Goal: Task Accomplishment & Management: Complete application form

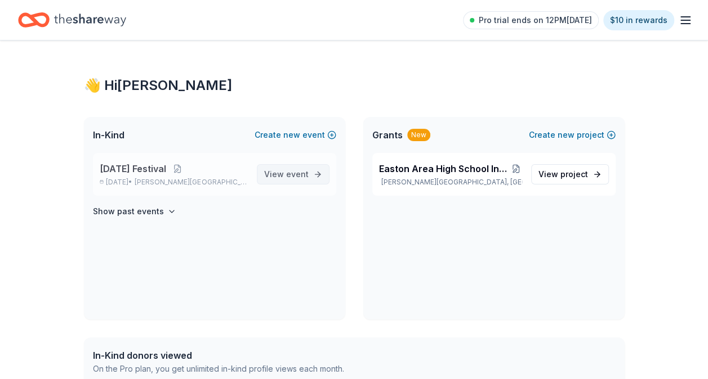
click at [299, 174] on span "event" at bounding box center [297, 174] width 23 height 10
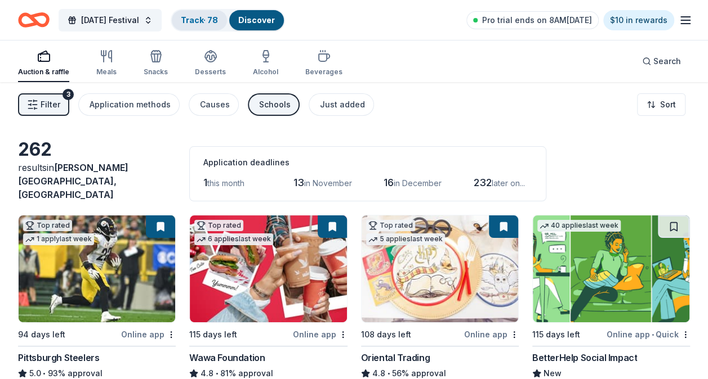
click at [214, 23] on link "Track · 78" at bounding box center [199, 20] width 37 height 10
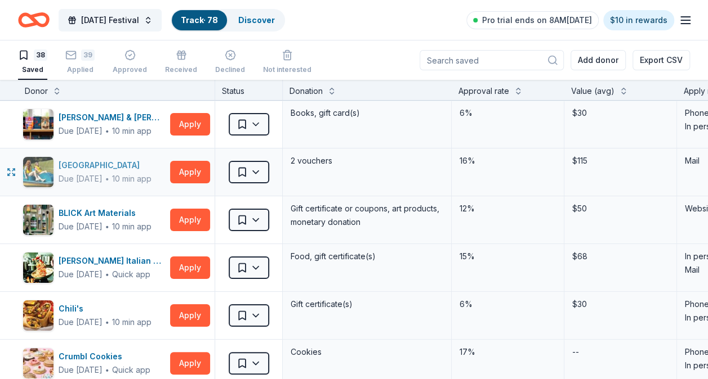
click at [115, 163] on div "Bear Creek Mountain Resort" at bounding box center [105, 166] width 93 height 14
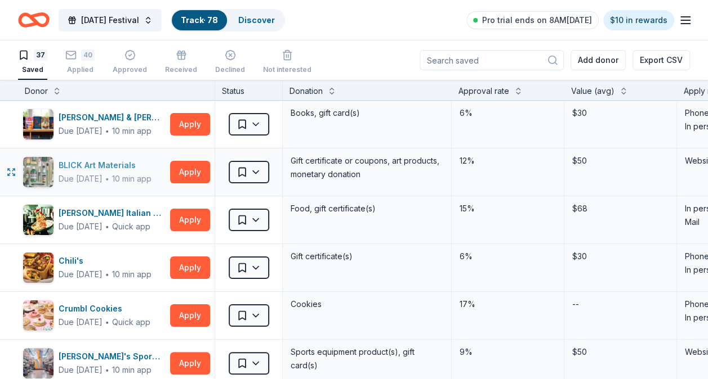
click at [88, 164] on div "BLICK Art Materials" at bounding box center [105, 166] width 93 height 14
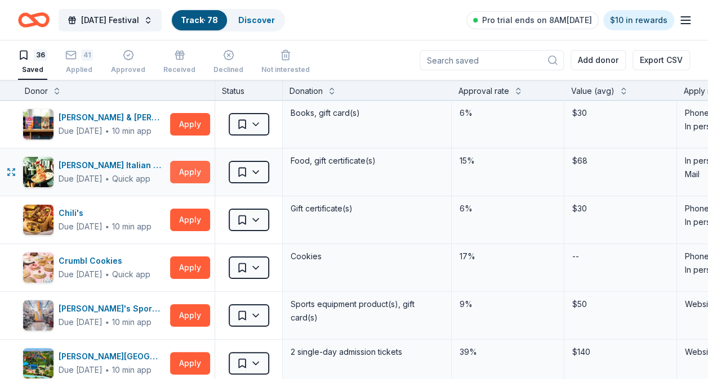
click at [198, 171] on button "Apply" at bounding box center [190, 172] width 40 height 23
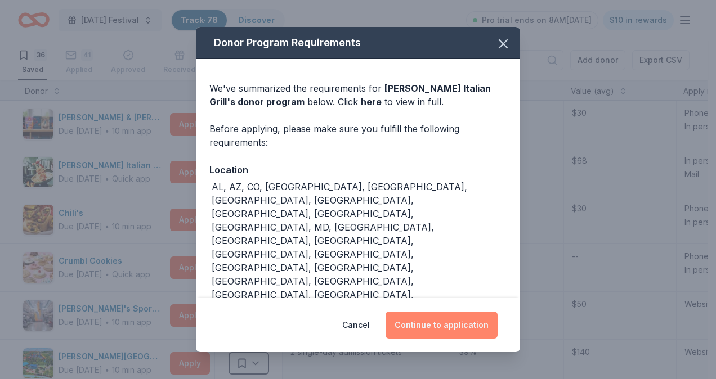
click at [453, 314] on button "Continue to application" at bounding box center [442, 325] width 112 height 27
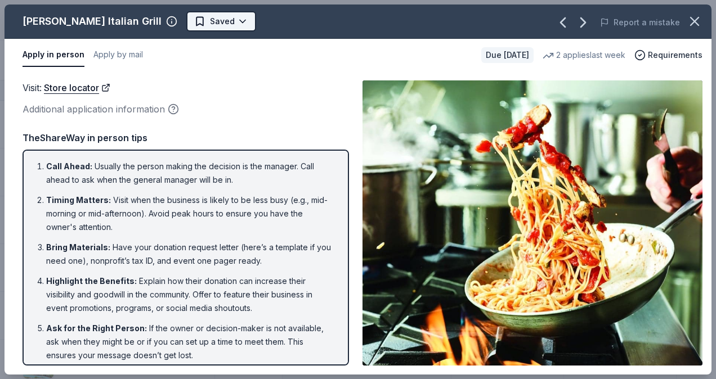
click at [217, 21] on html "Mardi Gras Festival Track · 78 Discover Pro trial ends on 8AM, 10/14 $10 in rew…" at bounding box center [358, 189] width 716 height 379
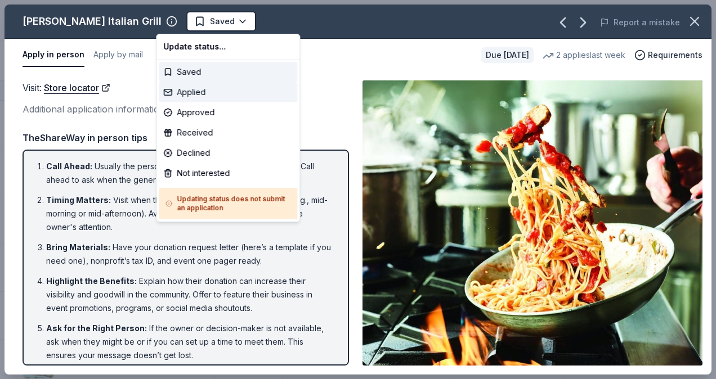
click at [233, 92] on div "Applied" at bounding box center [228, 92] width 138 height 20
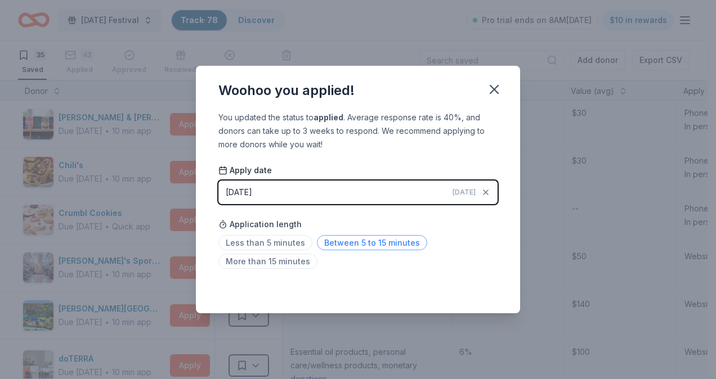
click at [351, 247] on span "Between 5 to 15 minutes" at bounding box center [372, 242] width 110 height 15
click at [491, 95] on icon "button" at bounding box center [494, 90] width 16 height 16
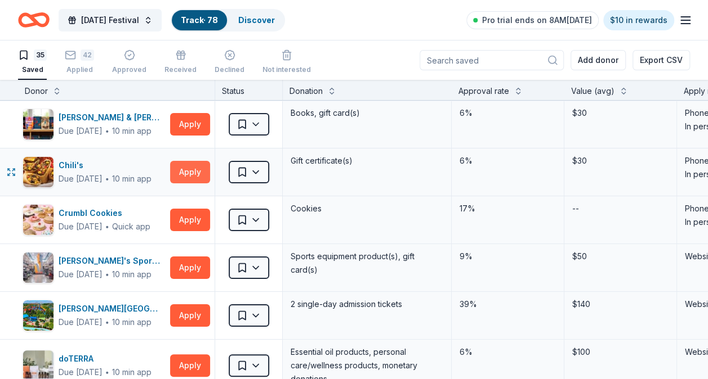
click at [194, 172] on button "Apply" at bounding box center [190, 172] width 40 height 23
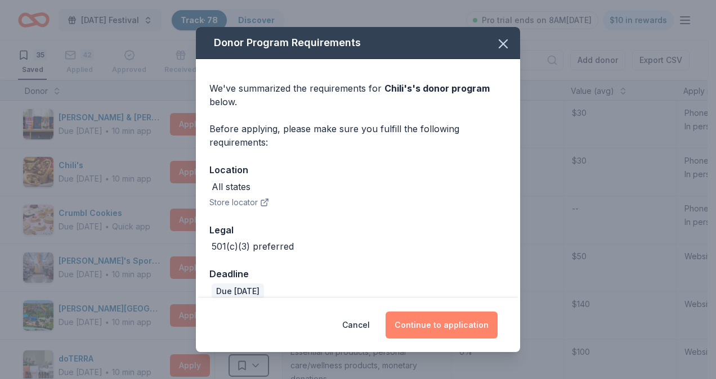
click at [462, 325] on button "Continue to application" at bounding box center [442, 325] width 112 height 27
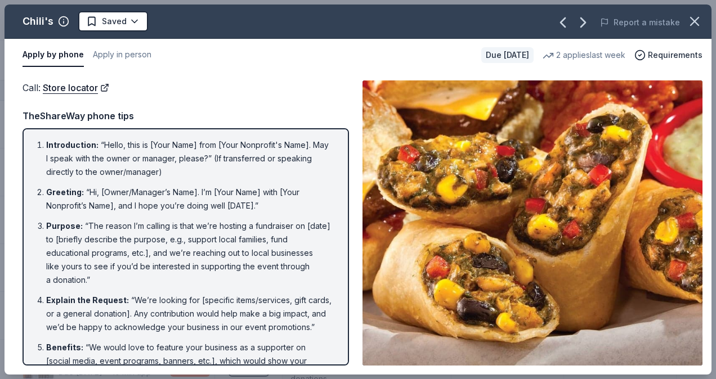
click at [137, 24] on html "Mardi Gras Festival Track · 78 Discover Pro trial ends on 8AM, 10/14 $10 in rew…" at bounding box center [358, 189] width 716 height 379
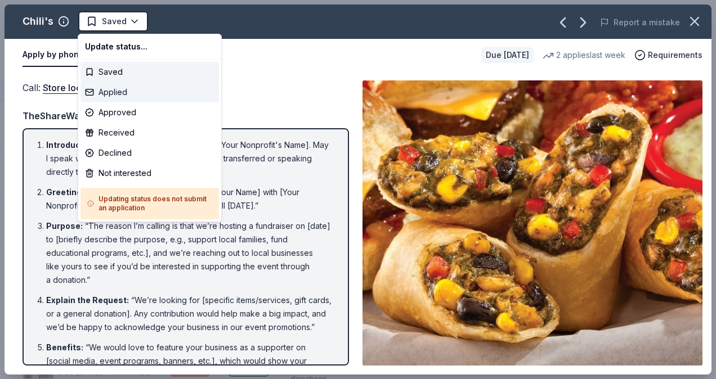
click at [119, 92] on div "Applied" at bounding box center [149, 92] width 138 height 20
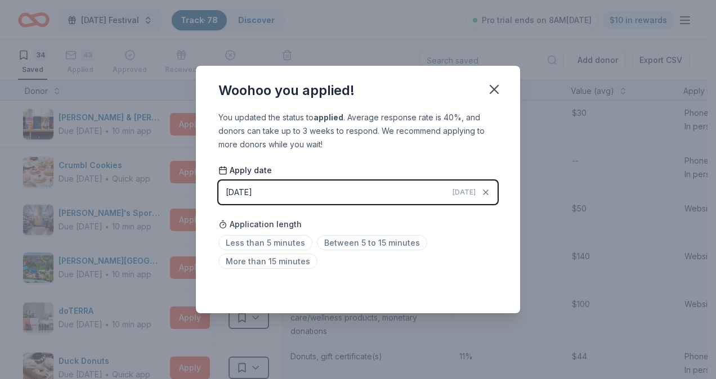
drag, startPoint x: 362, startPoint y: 240, endPoint x: 568, endPoint y: 119, distance: 238.2
click at [364, 239] on span "Between 5 to 15 minutes" at bounding box center [372, 242] width 110 height 15
click at [495, 92] on icon "button" at bounding box center [494, 90] width 16 height 16
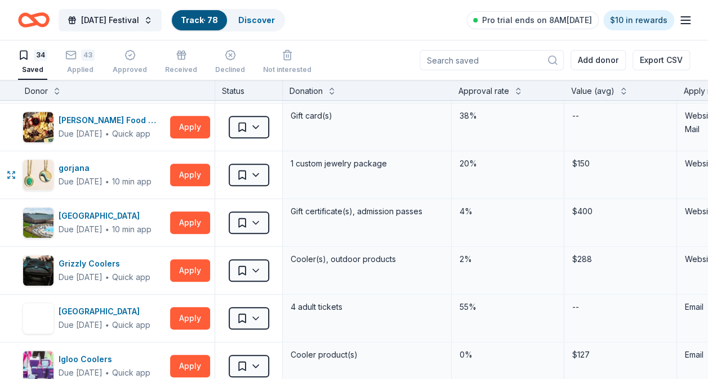
scroll to position [338, 0]
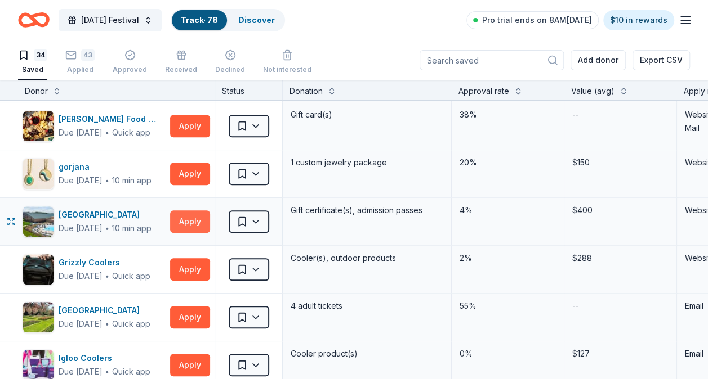
click at [193, 228] on button "Apply" at bounding box center [190, 222] width 40 height 23
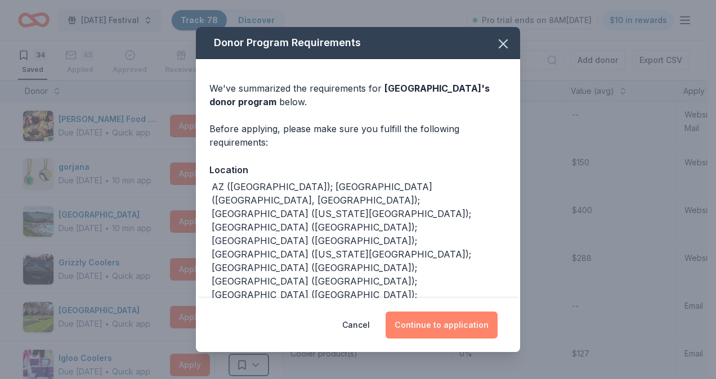
click at [456, 324] on button "Continue to application" at bounding box center [442, 325] width 112 height 27
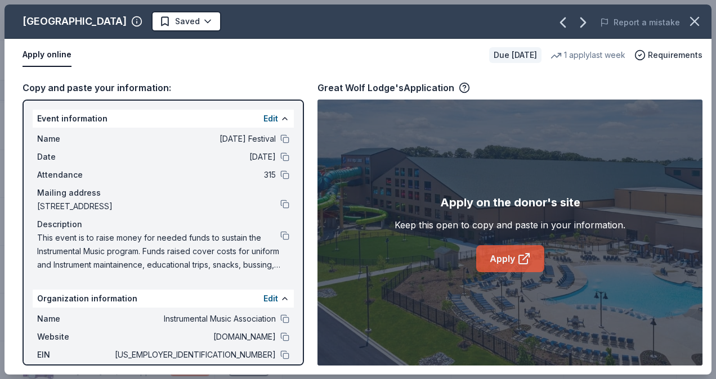
click at [502, 257] on link "Apply" at bounding box center [510, 258] width 68 height 27
click at [183, 21] on html "Mardi Gras Festival Track · 78 Discover Pro trial ends on 8AM, 10/14 $10 in rew…" at bounding box center [358, 189] width 716 height 379
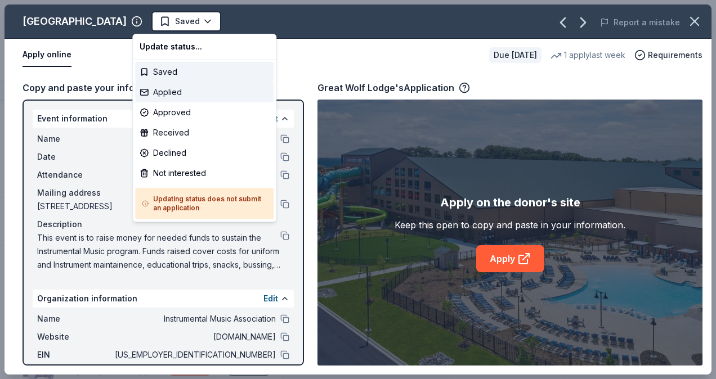
click at [199, 93] on div "Applied" at bounding box center [204, 92] width 138 height 20
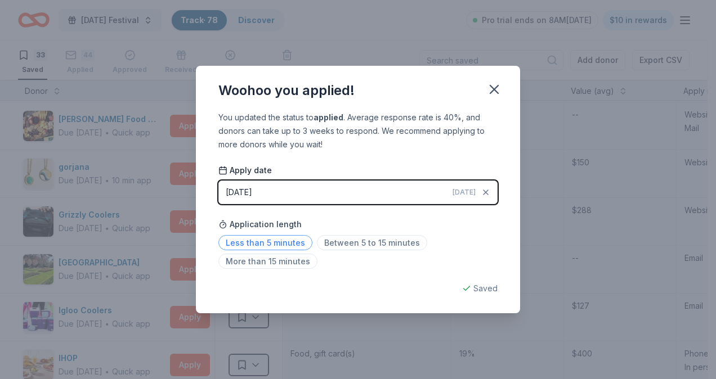
click at [266, 241] on span "Less than 5 minutes" at bounding box center [265, 242] width 94 height 15
click at [488, 93] on icon "button" at bounding box center [494, 90] width 16 height 16
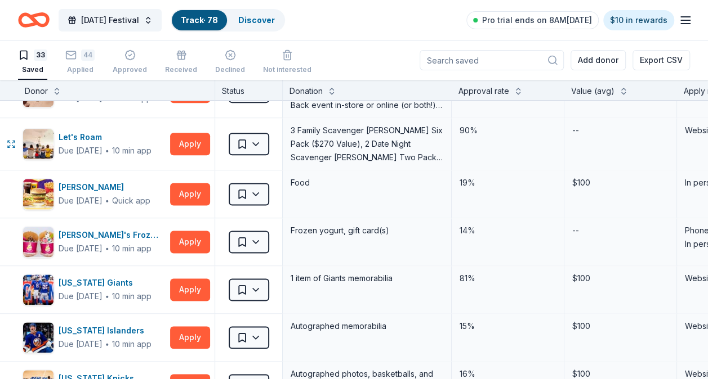
scroll to position [732, 0]
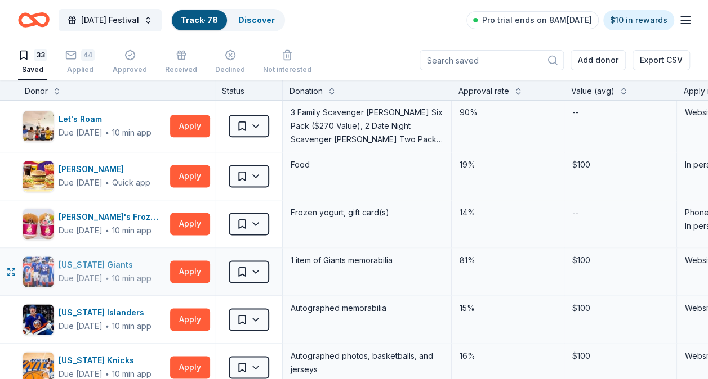
click at [115, 260] on div "New York Giants" at bounding box center [105, 265] width 93 height 14
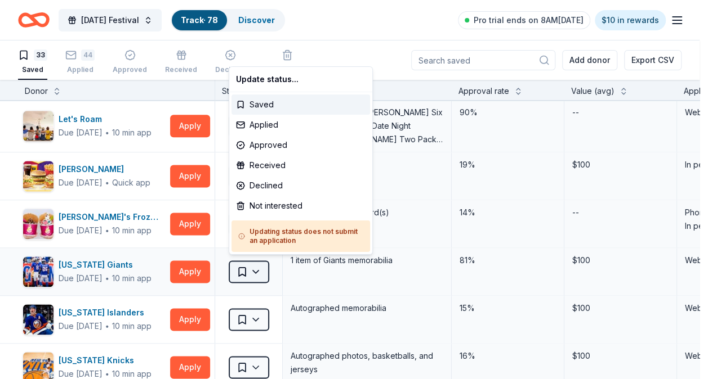
click at [266, 271] on html "Mardi Gras Festival Track · 78 Discover Pro trial ends on 8AM, 10/14 $10 in rew…" at bounding box center [354, 189] width 708 height 379
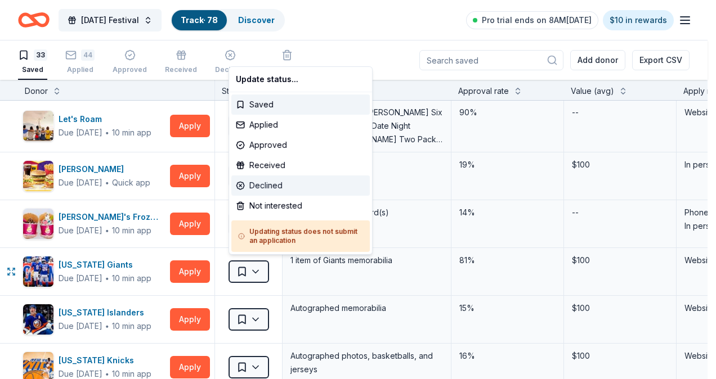
click at [283, 188] on div "Declined" at bounding box center [300, 186] width 138 height 20
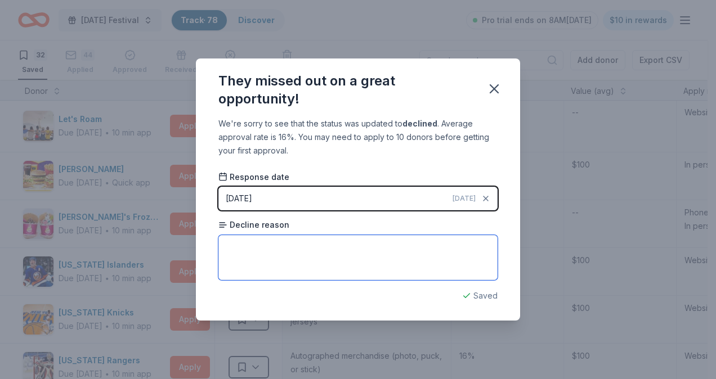
click at [302, 250] on textarea at bounding box center [357, 257] width 279 height 45
type textarea "Not in service area"
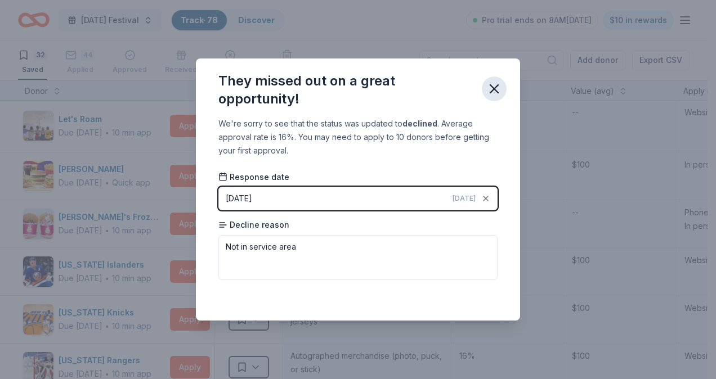
click at [496, 88] on icon "button" at bounding box center [494, 89] width 16 height 16
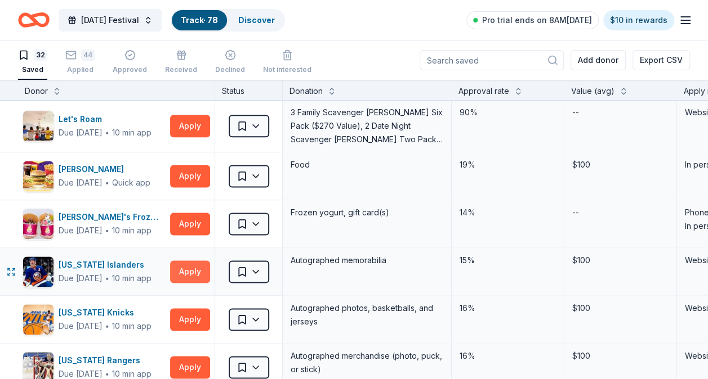
click at [188, 270] on button "Apply" at bounding box center [190, 272] width 40 height 23
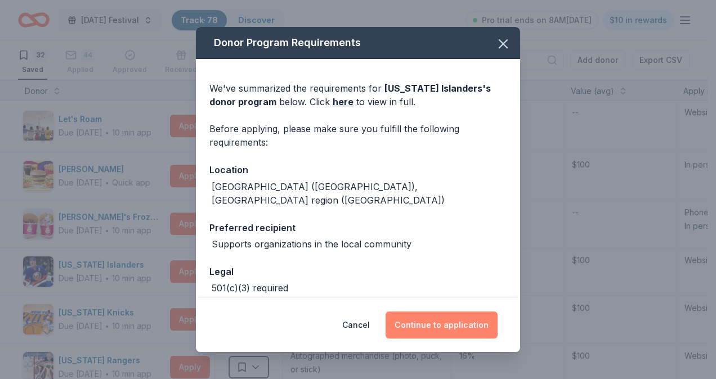
click at [442, 328] on button "Continue to application" at bounding box center [442, 325] width 112 height 27
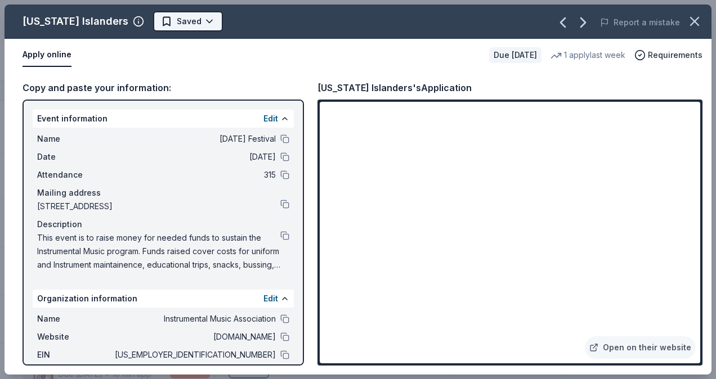
click at [198, 24] on html "Mardi Gras Festival Track · 78 Discover Pro trial ends on 8AM, 10/14 $10 in rew…" at bounding box center [358, 189] width 716 height 379
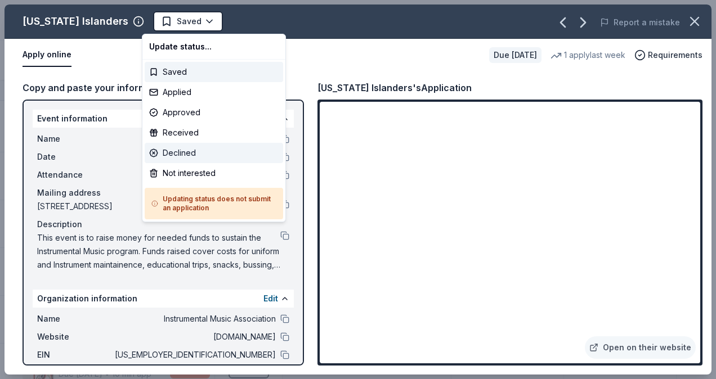
click at [195, 155] on div "Declined" at bounding box center [214, 153] width 138 height 20
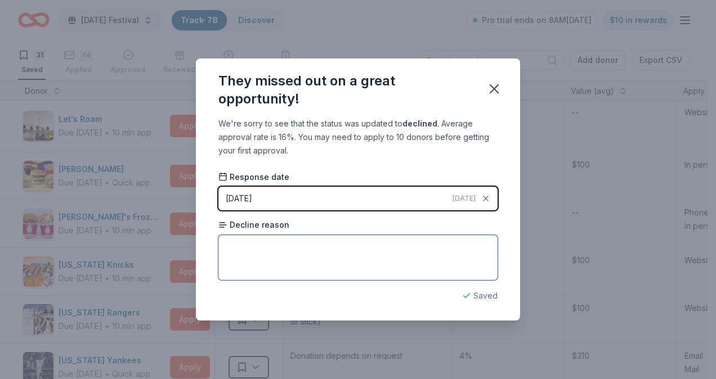
click at [276, 271] on textarea at bounding box center [357, 257] width 279 height 45
type textarea "Outside of service area"
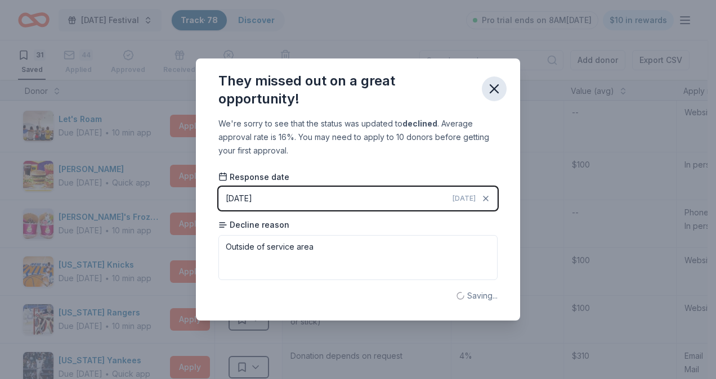
click at [495, 87] on icon "button" at bounding box center [494, 89] width 16 height 16
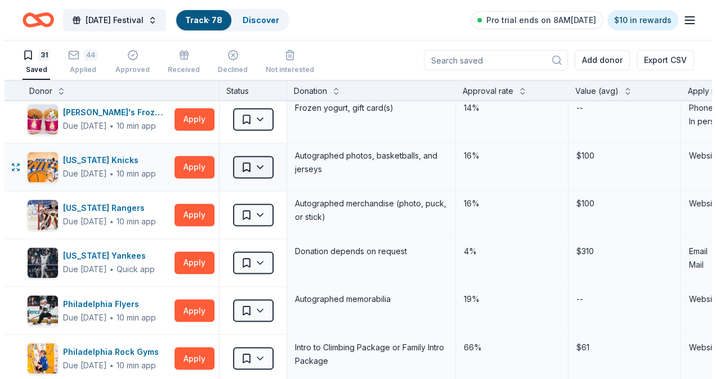
scroll to position [844, 0]
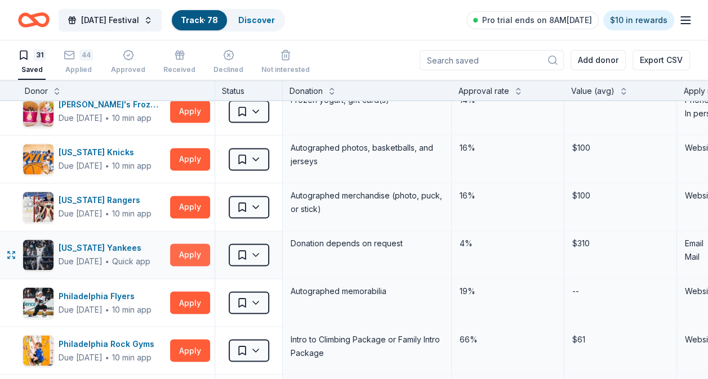
click at [193, 257] on button "Apply" at bounding box center [190, 255] width 40 height 23
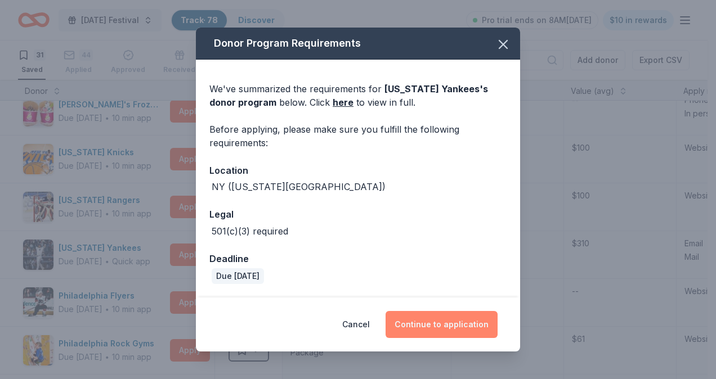
click at [437, 317] on button "Continue to application" at bounding box center [442, 324] width 112 height 27
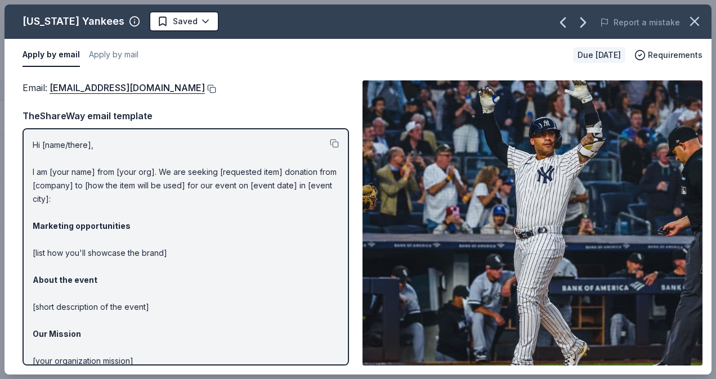
drag, startPoint x: 172, startPoint y: 89, endPoint x: 30, endPoint y: 103, distance: 143.1
click at [205, 90] on button at bounding box center [210, 88] width 11 height 9
click at [195, 23] on html "Mardi Gras Festival Track · 78 Discover Pro trial ends on 8AM, 10/14 $10 in rew…" at bounding box center [358, 189] width 716 height 379
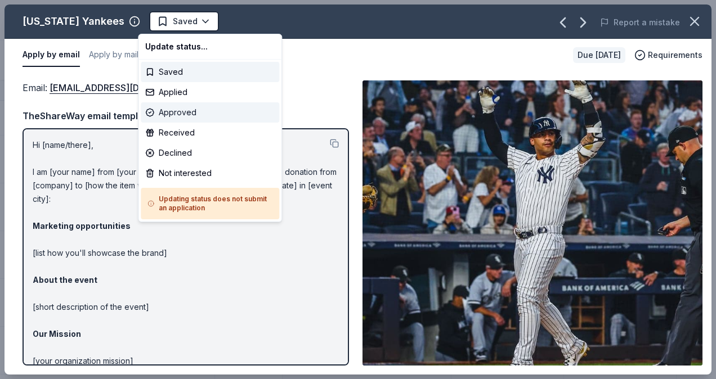
click at [200, 108] on div "Approved" at bounding box center [210, 112] width 138 height 20
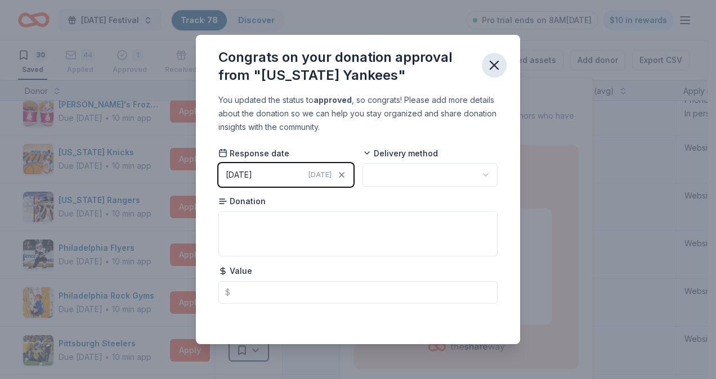
click at [495, 60] on icon "button" at bounding box center [494, 65] width 16 height 16
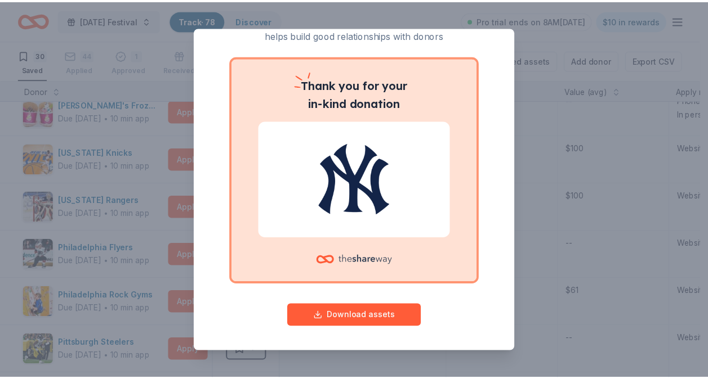
scroll to position [0, 0]
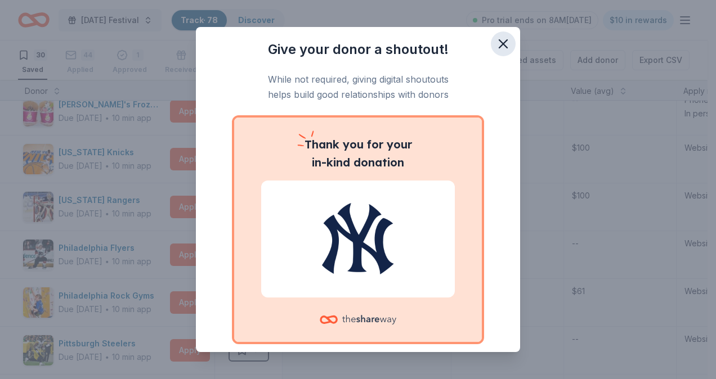
click at [499, 42] on icon "button" at bounding box center [503, 44] width 16 height 16
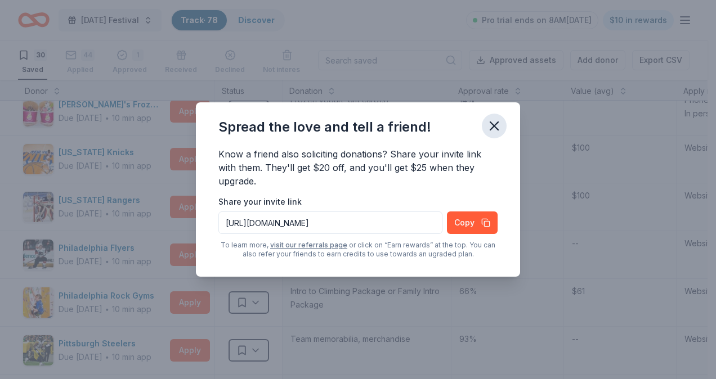
click at [501, 123] on icon "button" at bounding box center [494, 126] width 16 height 16
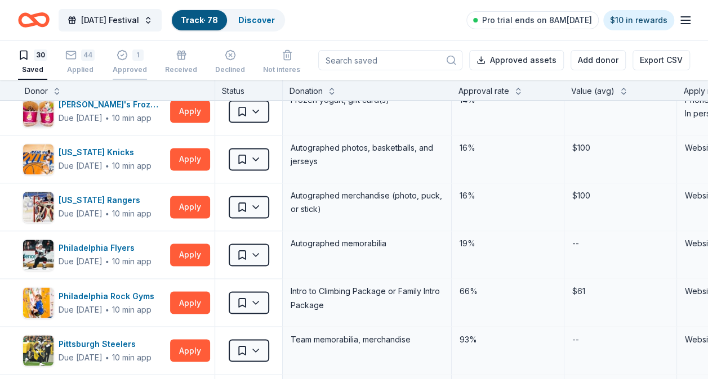
click at [135, 56] on div "1" at bounding box center [137, 55] width 11 height 11
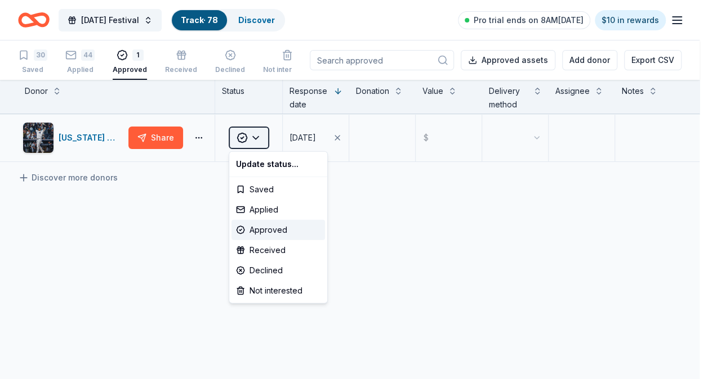
click at [261, 142] on html "Mardi Gras Festival Track · 78 Discover Pro trial ends on 8AM, 10/14 $10 in rew…" at bounding box center [354, 189] width 708 height 379
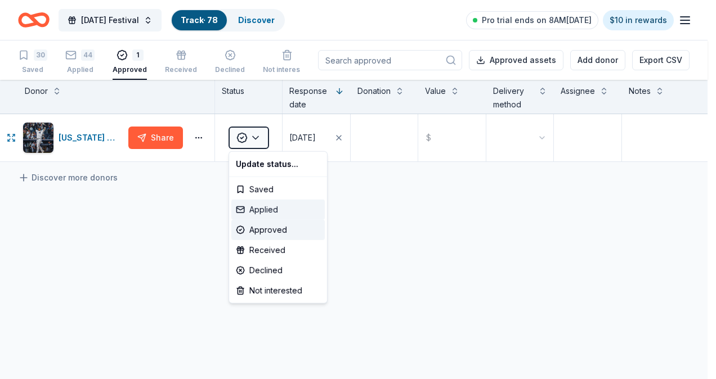
click at [275, 211] on div "Applied" at bounding box center [277, 210] width 93 height 20
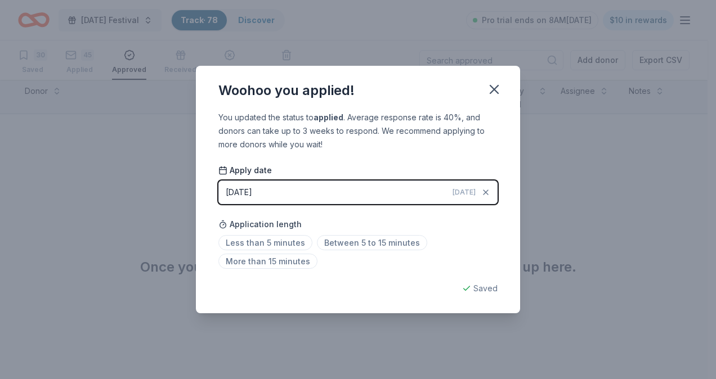
click at [341, 251] on div "Less than 5 minutes Between 5 to 15 minutes More than 15 minutes" at bounding box center [357, 254] width 279 height 37
click at [341, 240] on span "Between 5 to 15 minutes" at bounding box center [372, 242] width 110 height 15
click at [487, 95] on icon "button" at bounding box center [494, 90] width 16 height 16
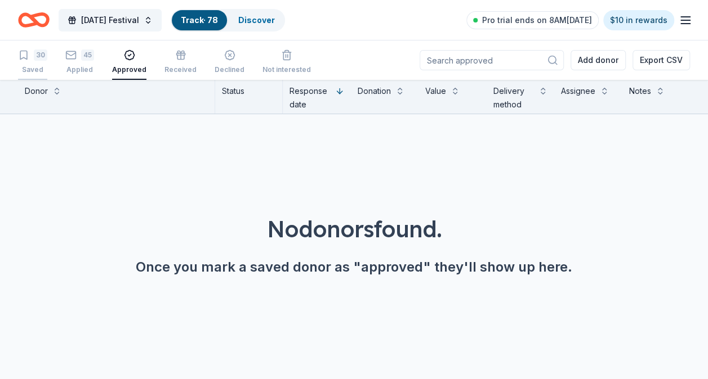
click at [35, 59] on div "30" at bounding box center [41, 55] width 14 height 11
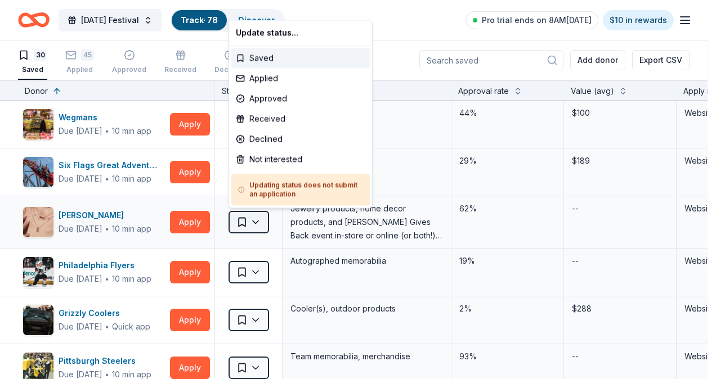
click at [260, 220] on html "Mardi Gras Festival Track · 78 Discover Pro trial ends on 8AM, 10/14 $10 in rew…" at bounding box center [358, 189] width 716 height 379
click at [276, 101] on div "Approved" at bounding box center [300, 98] width 138 height 20
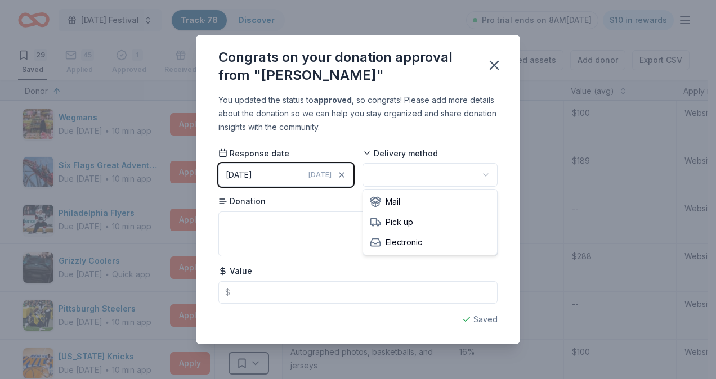
click at [404, 174] on html "Mardi Gras Festival Track · 78 Discover Pro trial ends on 8AM, 10/14 $10 in rew…" at bounding box center [358, 189] width 716 height 379
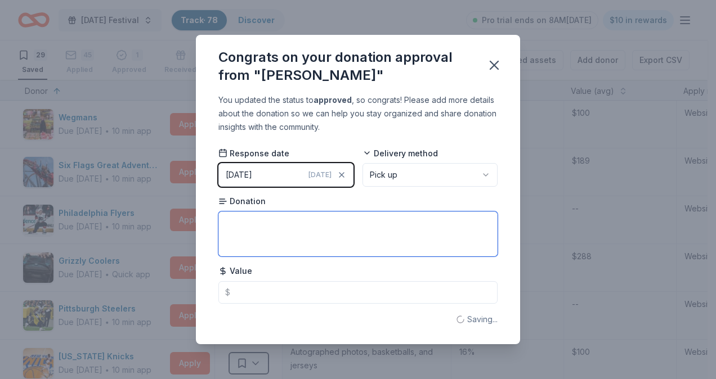
click at [356, 234] on textarea at bounding box center [357, 234] width 279 height 45
type textarea "Bar Necklace"
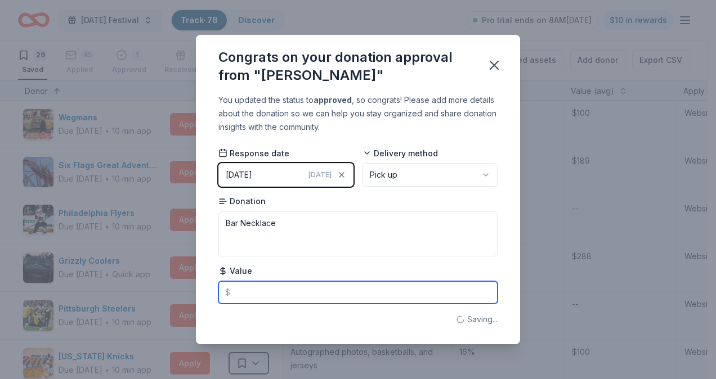
click at [348, 289] on input "text" at bounding box center [357, 292] width 279 height 23
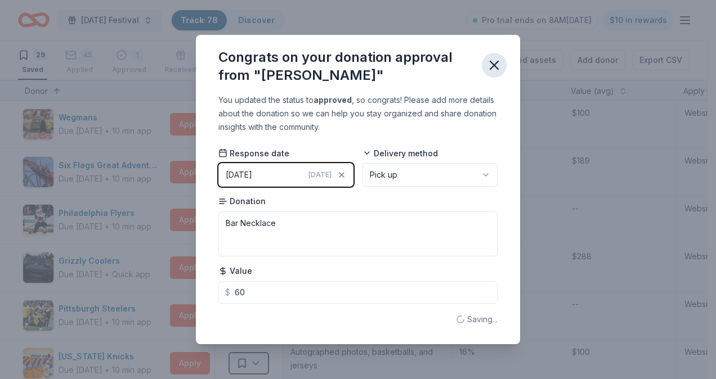
type input "60.00"
click at [503, 60] on button "button" at bounding box center [494, 65] width 25 height 25
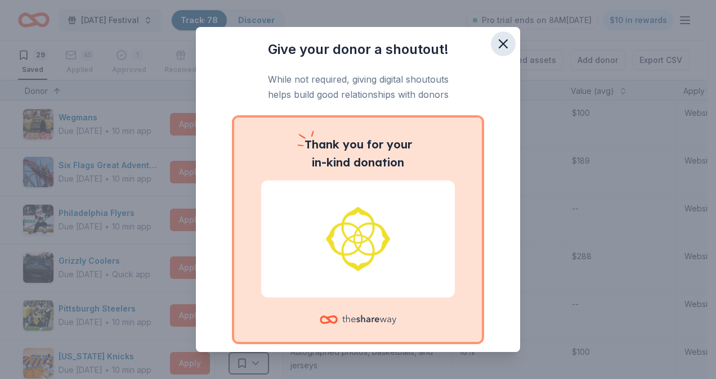
click at [495, 41] on icon "button" at bounding box center [503, 44] width 16 height 16
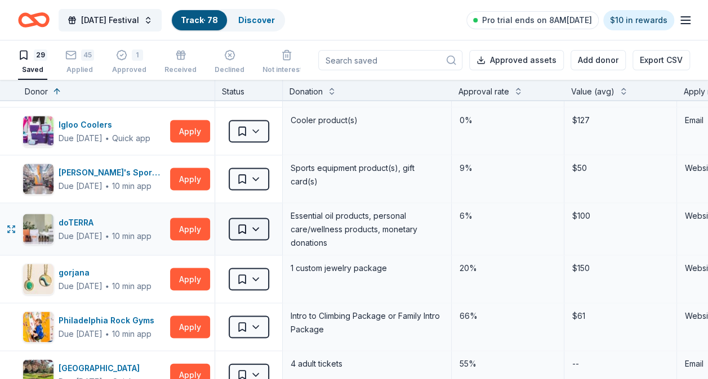
scroll to position [1182, 0]
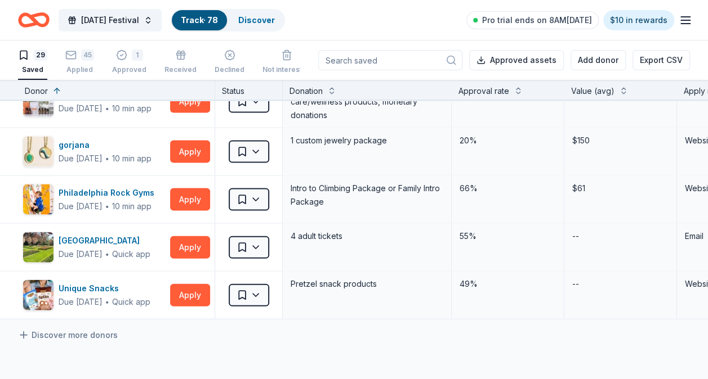
click at [392, 62] on input at bounding box center [390, 60] width 144 height 20
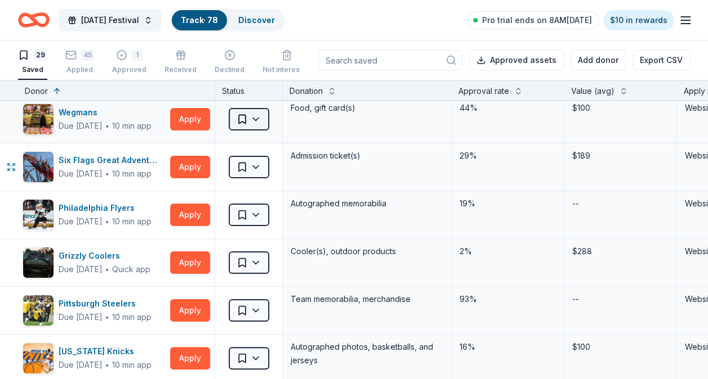
scroll to position [0, 0]
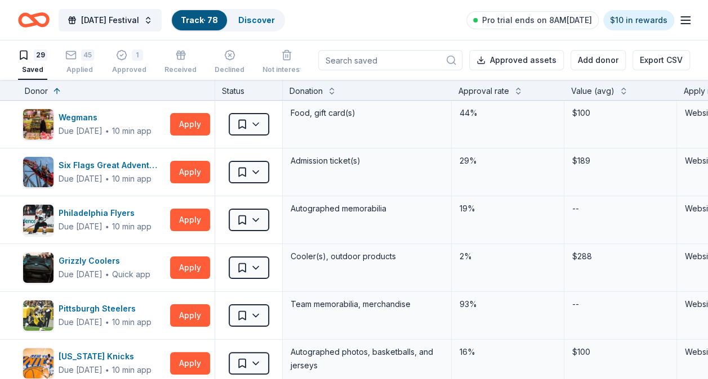
click at [33, 25] on icon "Home" at bounding box center [28, 19] width 17 height 11
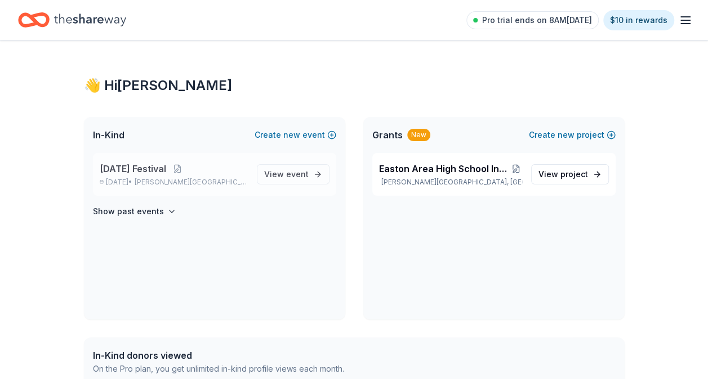
click at [125, 169] on span "[DATE] Festival" at bounding box center [133, 169] width 66 height 14
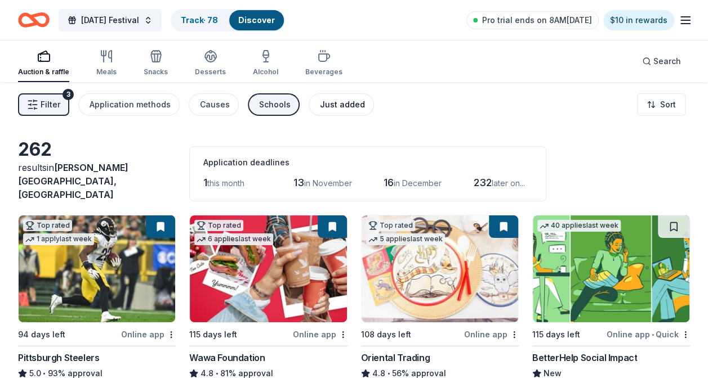
click at [338, 98] on div "Just added" at bounding box center [342, 105] width 45 height 14
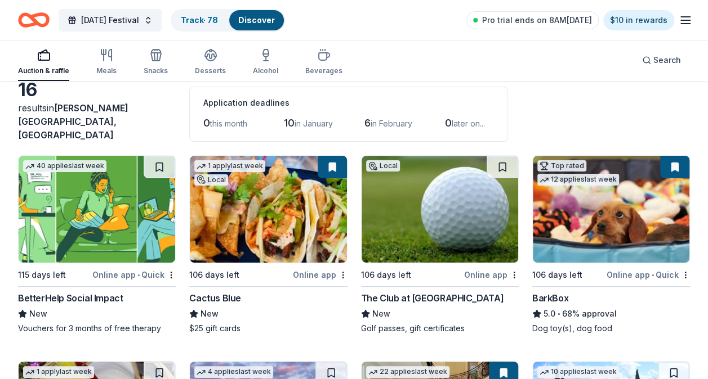
scroll to position [113, 0]
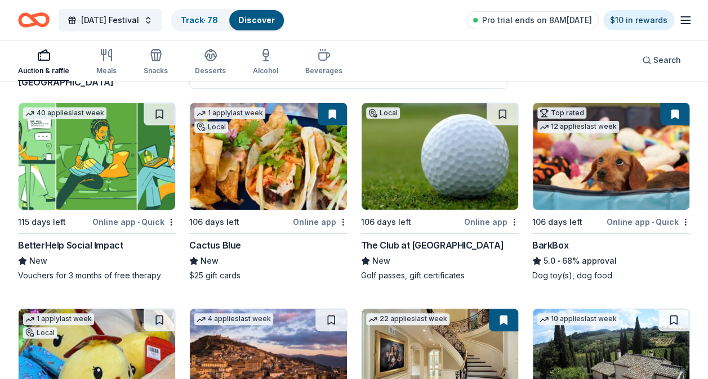
click at [667, 109] on button at bounding box center [674, 114] width 29 height 23
click at [625, 182] on img at bounding box center [610, 156] width 156 height 107
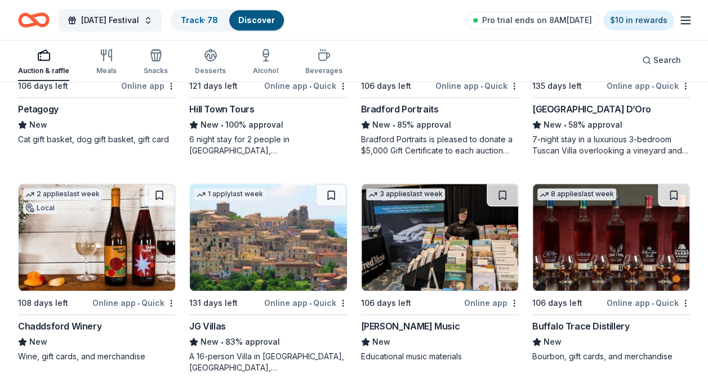
scroll to position [286, 0]
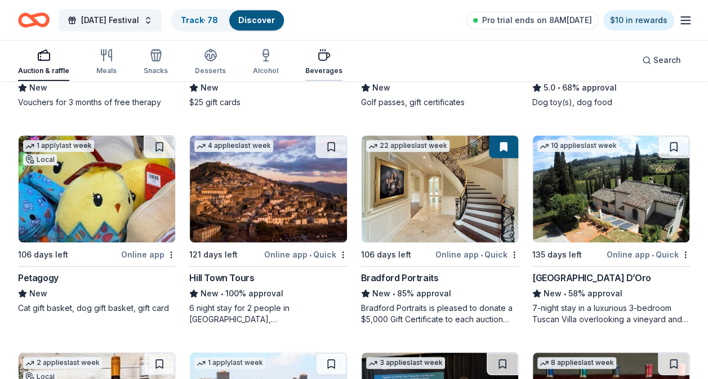
click at [327, 68] on div "Beverages" at bounding box center [323, 70] width 37 height 9
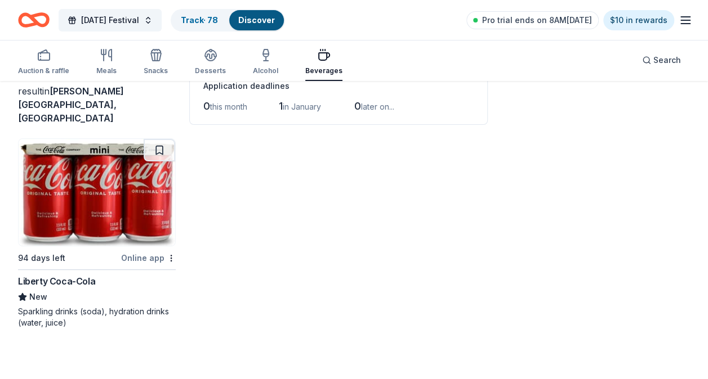
scroll to position [82, 0]
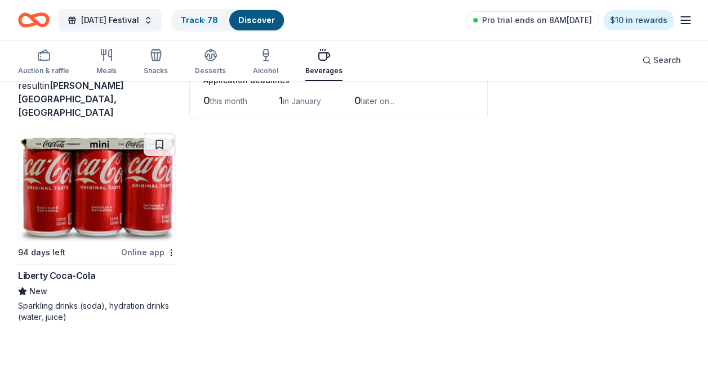
click at [135, 204] on img at bounding box center [97, 186] width 156 height 107
click at [263, 65] on div "Alcohol" at bounding box center [265, 61] width 25 height 27
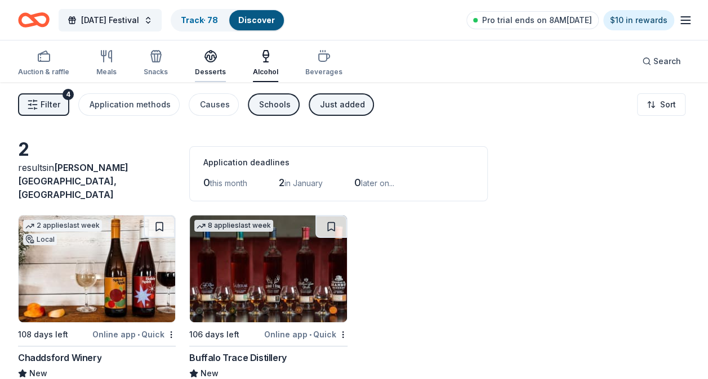
click at [209, 59] on icon "button" at bounding box center [211, 57] width 14 height 14
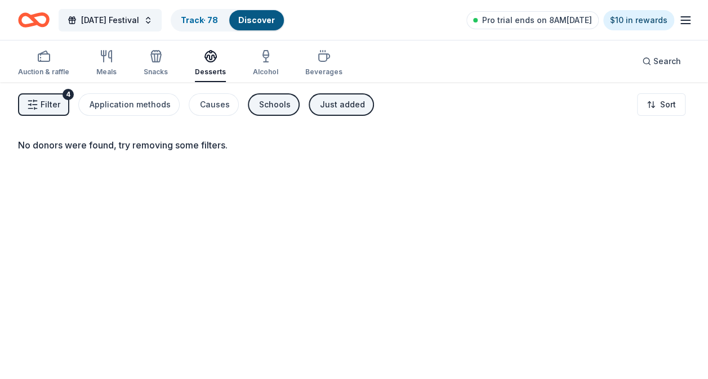
click at [35, 110] on button "Filter 4" at bounding box center [43, 104] width 51 height 23
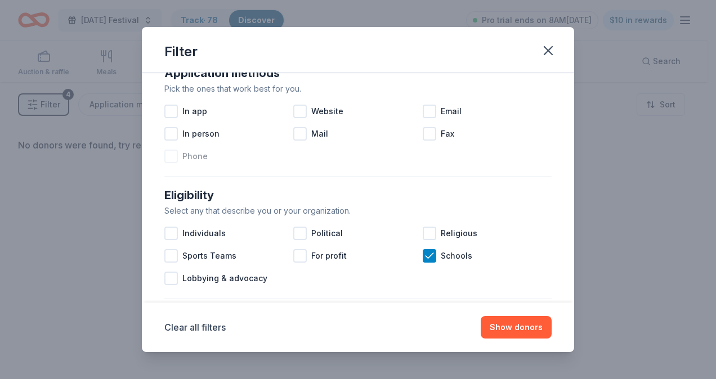
scroll to position [281, 0]
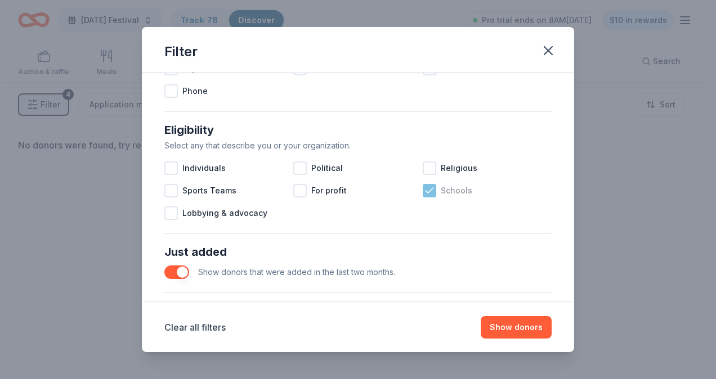
click at [424, 189] on icon at bounding box center [429, 190] width 11 height 11
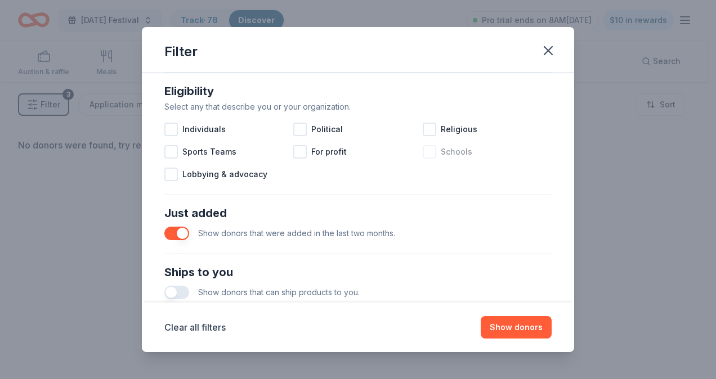
scroll to position [394, 0]
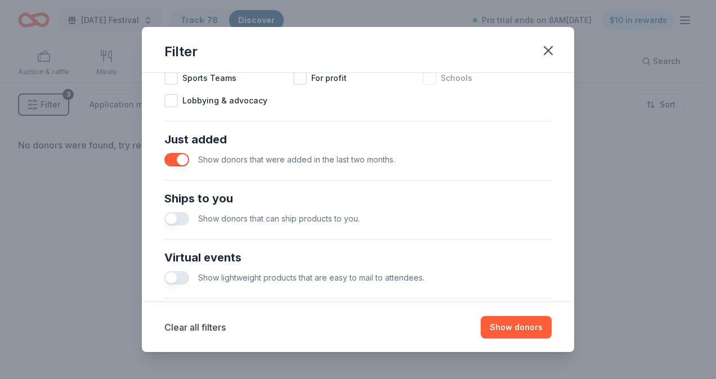
click at [174, 222] on button "button" at bounding box center [176, 219] width 25 height 14
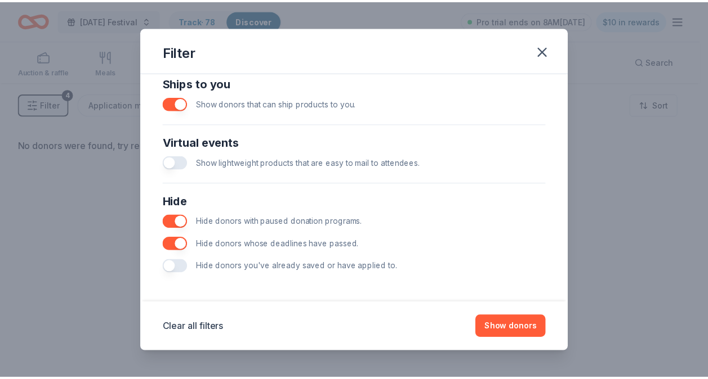
scroll to position [510, 0]
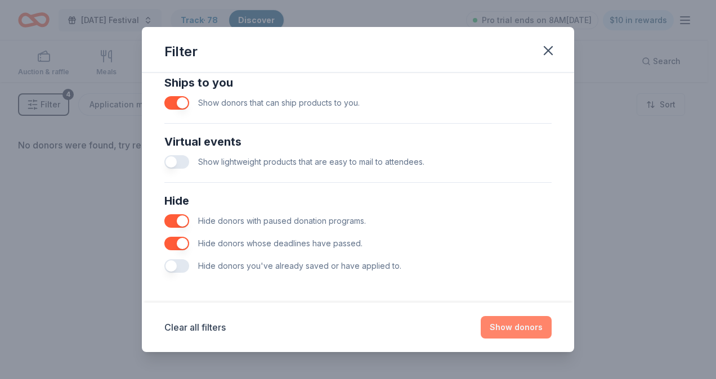
click at [510, 326] on button "Show donors" at bounding box center [516, 327] width 71 height 23
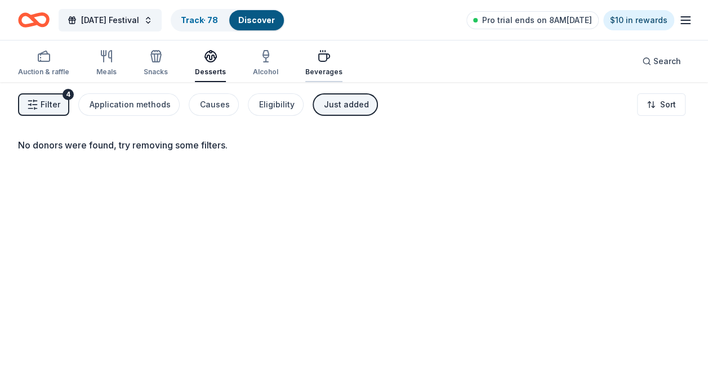
click at [321, 64] on div "Beverages" at bounding box center [323, 63] width 37 height 27
click at [339, 105] on div "Just added" at bounding box center [346, 105] width 45 height 14
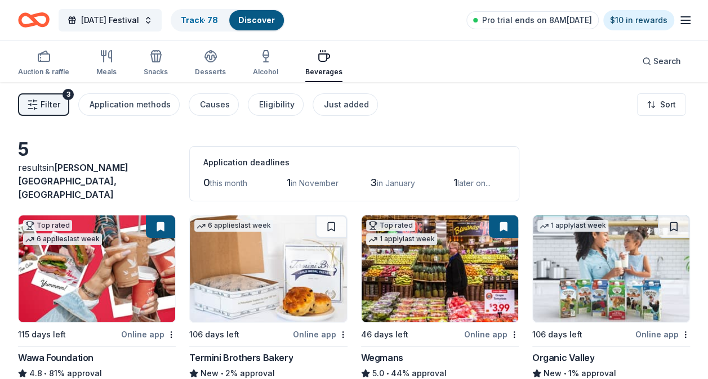
click at [317, 62] on icon "button" at bounding box center [324, 57] width 14 height 14
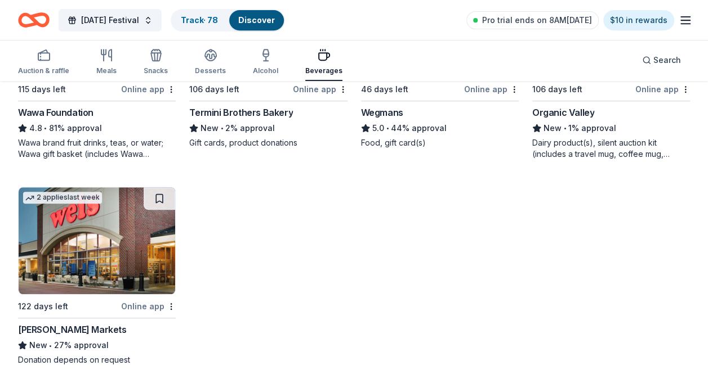
scroll to position [245, 0]
click at [100, 240] on img at bounding box center [97, 240] width 156 height 107
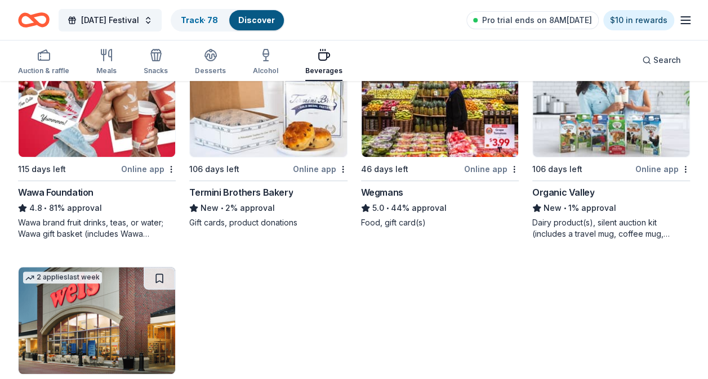
scroll to position [20, 0]
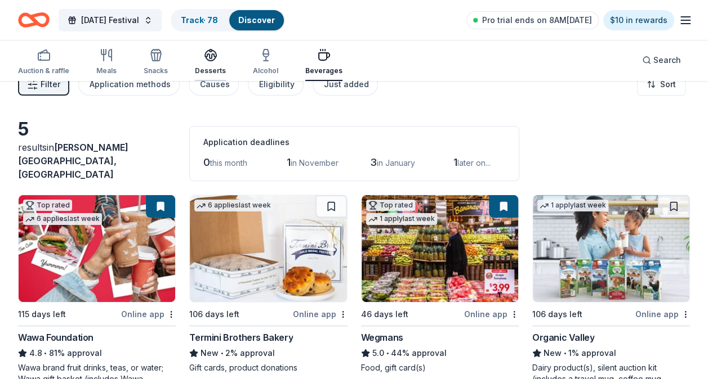
click at [216, 65] on div "Desserts" at bounding box center [210, 61] width 31 height 27
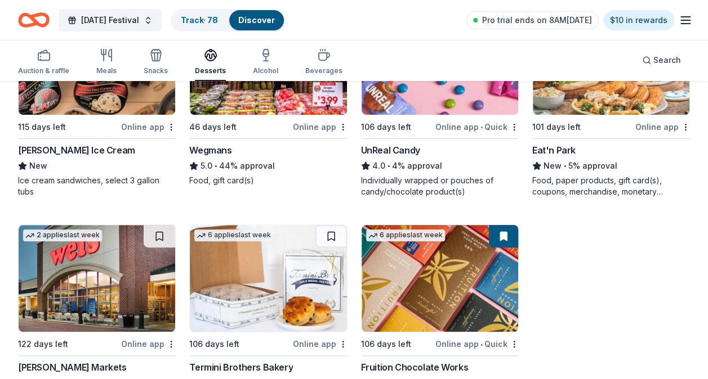
scroll to position [245, 0]
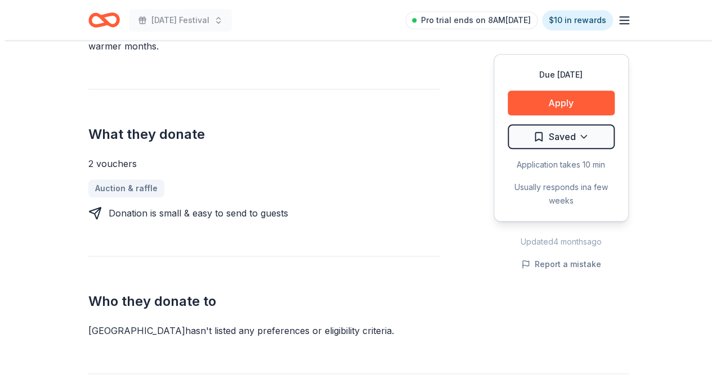
scroll to position [394, 0]
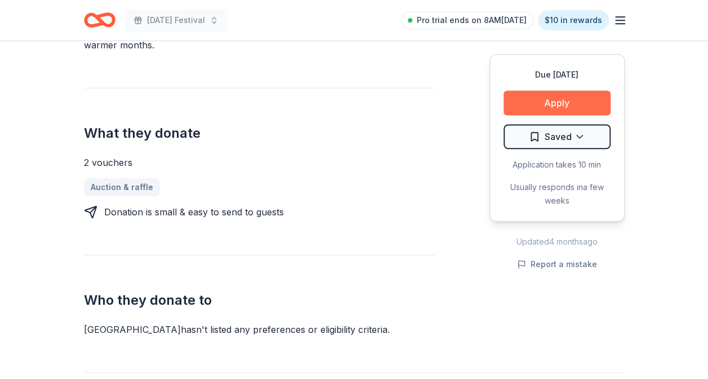
click at [560, 97] on button "Apply" at bounding box center [556, 103] width 107 height 25
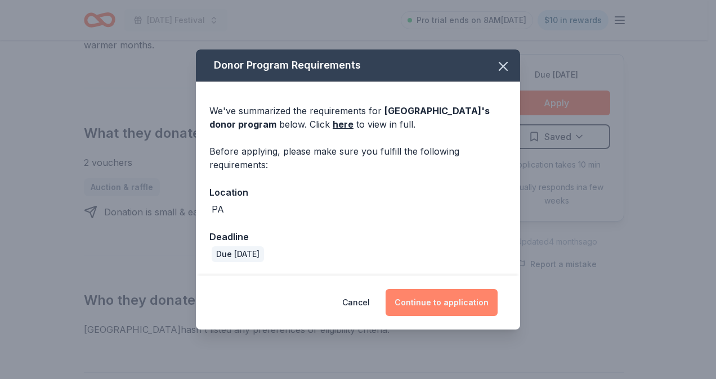
click at [467, 303] on button "Continue to application" at bounding box center [442, 302] width 112 height 27
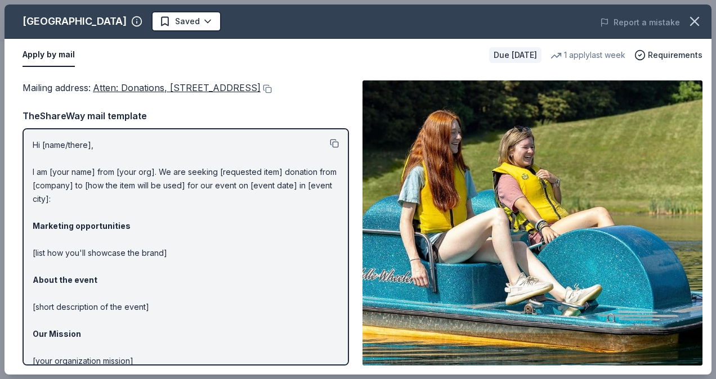
click at [330, 148] on button at bounding box center [334, 143] width 9 height 9
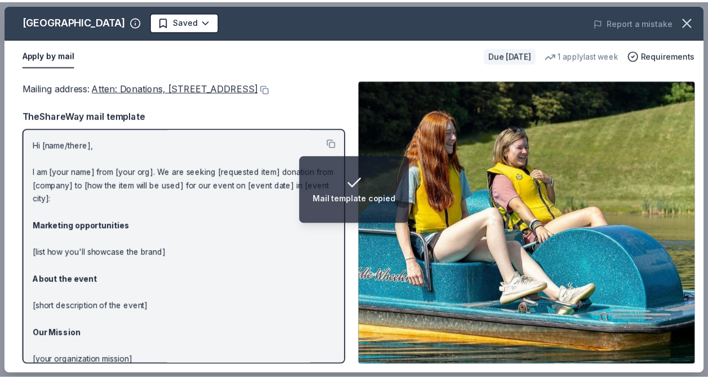
scroll to position [0, 0]
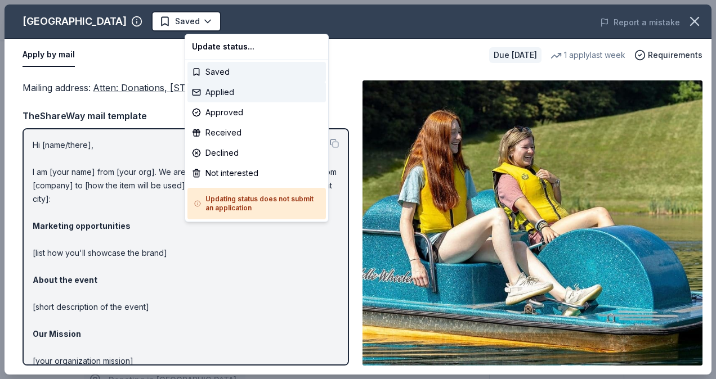
click at [234, 96] on div "Applied" at bounding box center [256, 92] width 138 height 20
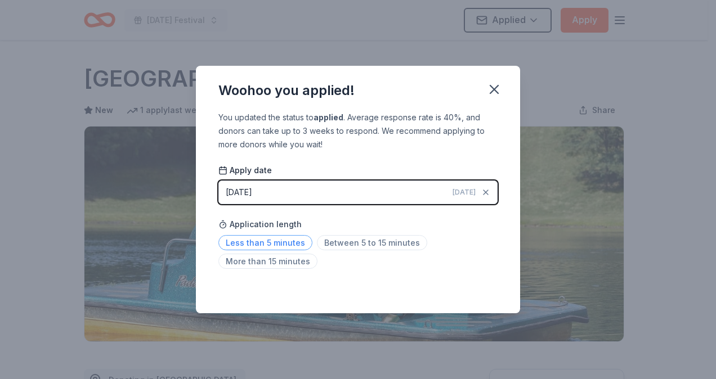
click at [256, 242] on span "Less than 5 minutes" at bounding box center [265, 242] width 94 height 15
click at [496, 84] on icon "button" at bounding box center [494, 90] width 16 height 16
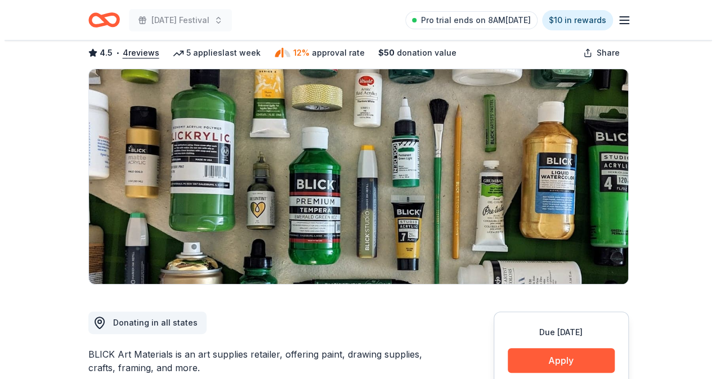
scroll to position [225, 0]
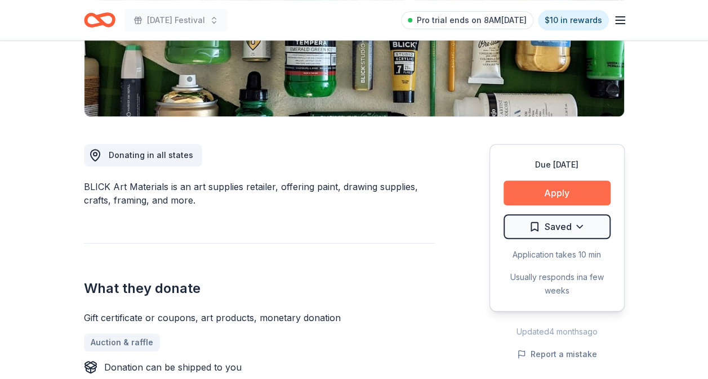
click at [562, 191] on button "Apply" at bounding box center [556, 193] width 107 height 25
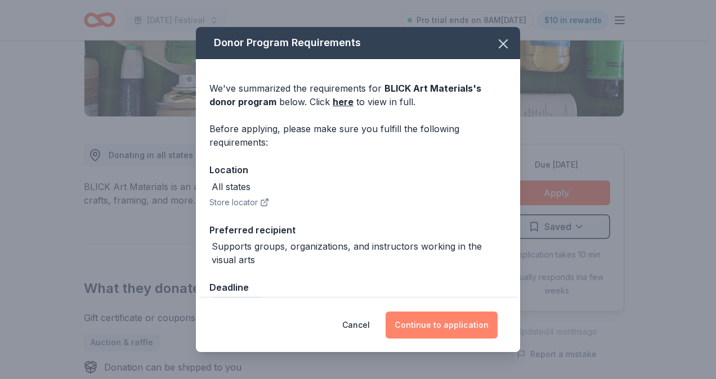
click at [432, 327] on button "Continue to application" at bounding box center [442, 325] width 112 height 27
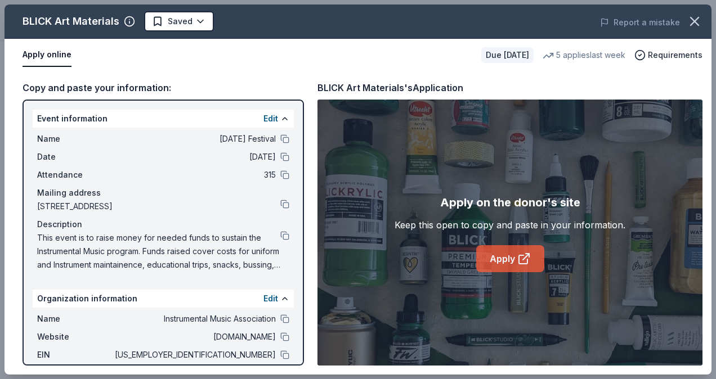
click at [512, 266] on link "Apply" at bounding box center [510, 258] width 68 height 27
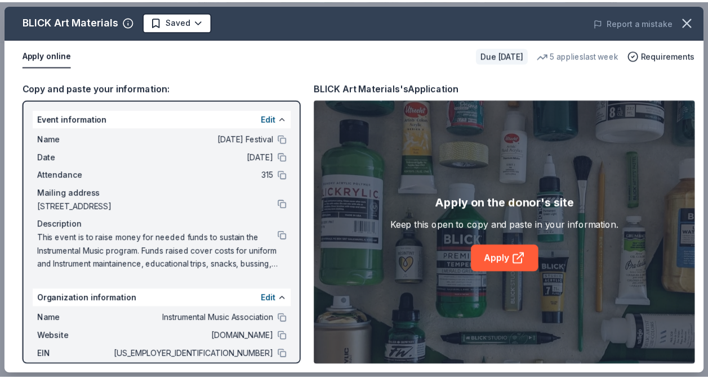
scroll to position [0, 0]
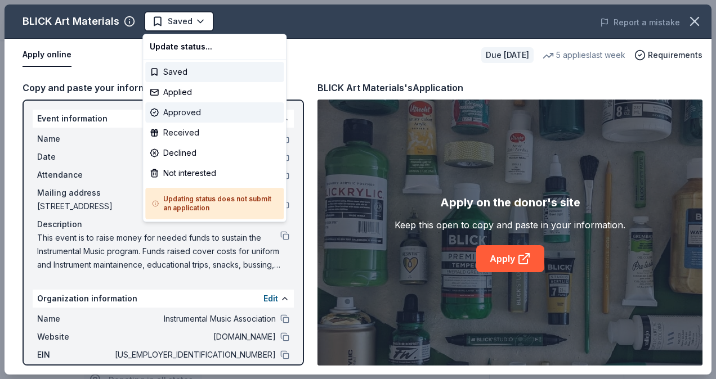
click at [202, 115] on div "Approved" at bounding box center [214, 112] width 138 height 20
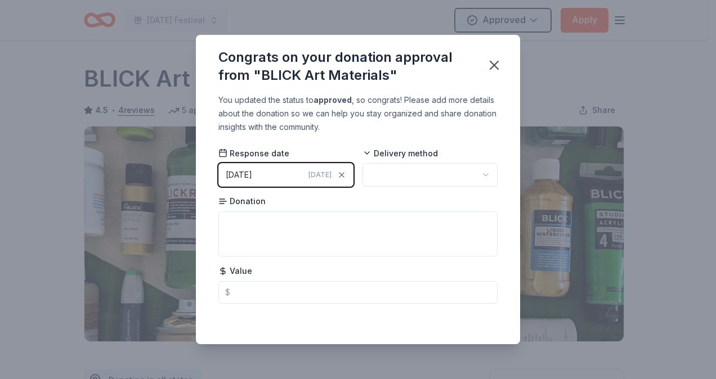
drag, startPoint x: 487, startPoint y: 68, endPoint x: 505, endPoint y: 47, distance: 27.5
click at [489, 66] on icon "button" at bounding box center [494, 65] width 16 height 16
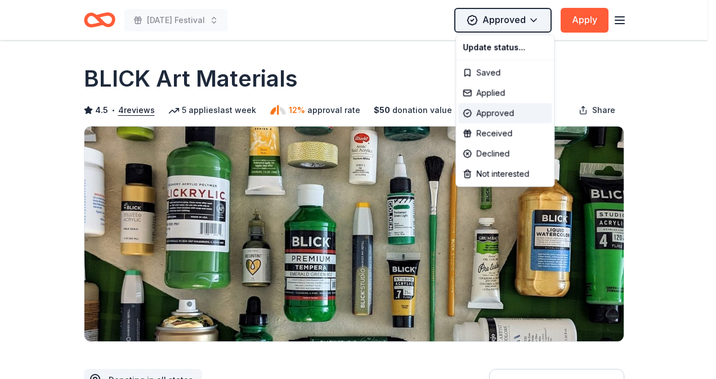
click at [525, 20] on html "Mardi Gras Festival Approved Apply Due in 106 days Share BLICK Art Materials 4.…" at bounding box center [358, 189] width 716 height 379
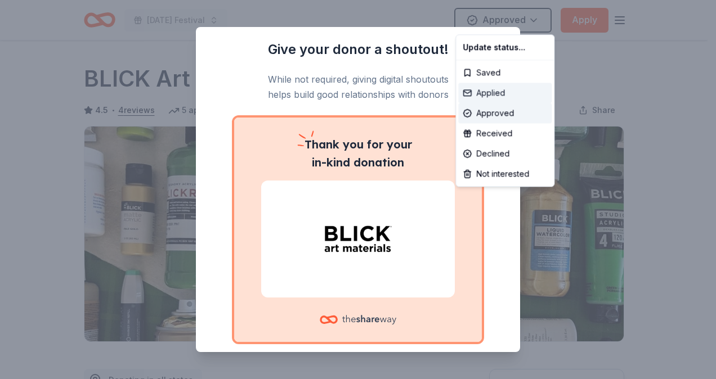
click at [499, 90] on div "Applied" at bounding box center [504, 93] width 93 height 20
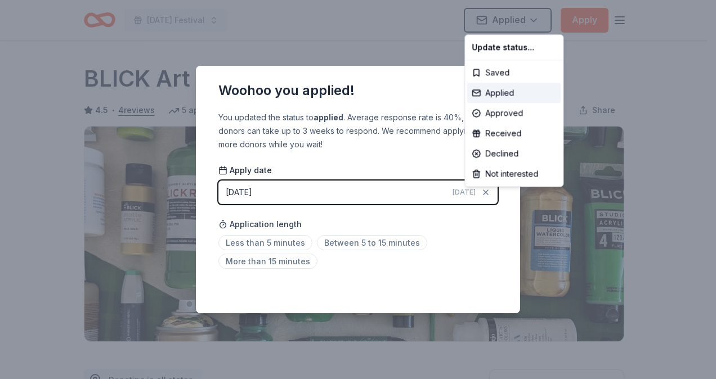
drag, startPoint x: 382, startPoint y: 37, endPoint x: 372, endPoint y: 35, distance: 10.3
click at [382, 37] on html "Mardi Gras Festival Applied Apply Due in 106 days Share BLICK Art Materials 4.5…" at bounding box center [358, 189] width 716 height 379
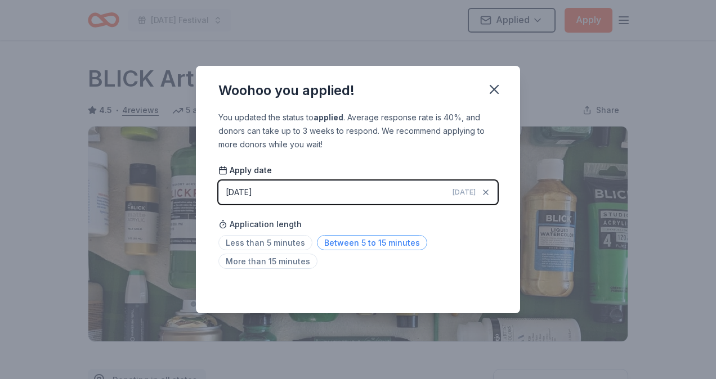
click at [337, 242] on span "Between 5 to 15 minutes" at bounding box center [372, 242] width 110 height 15
click at [495, 86] on icon "button" at bounding box center [494, 90] width 16 height 16
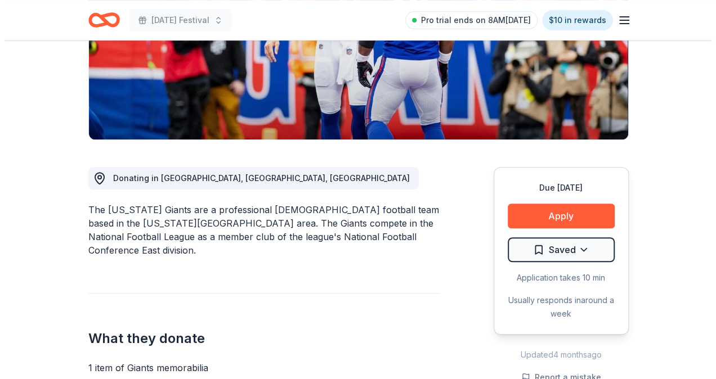
scroll to position [225, 0]
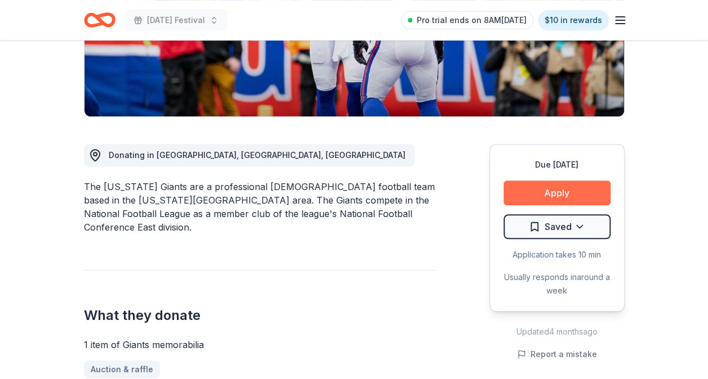
click at [531, 196] on button "Apply" at bounding box center [556, 193] width 107 height 25
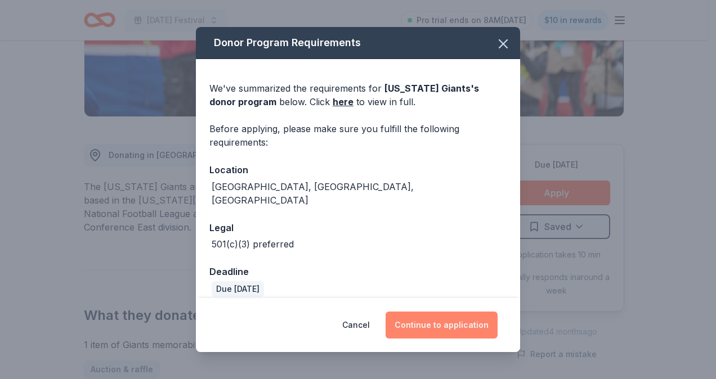
click at [450, 328] on button "Continue to application" at bounding box center [442, 325] width 112 height 27
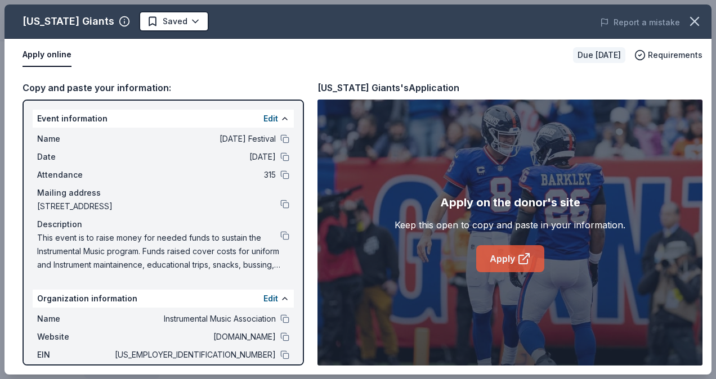
click at [513, 266] on link "Apply" at bounding box center [510, 258] width 68 height 27
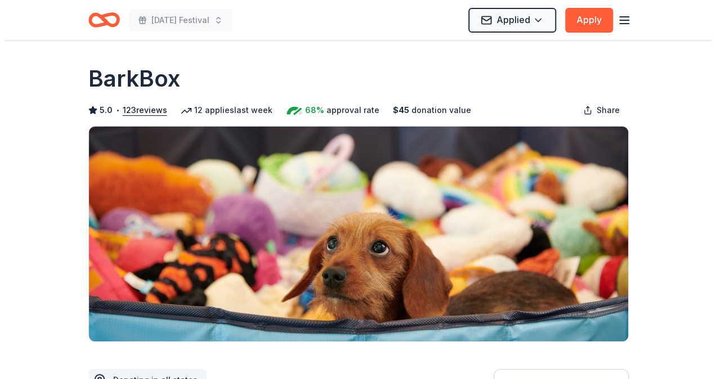
scroll to position [225, 0]
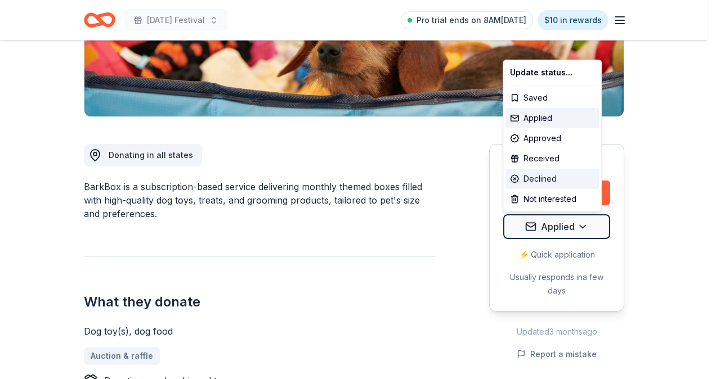
click at [563, 181] on div "Declined" at bounding box center [551, 179] width 93 height 20
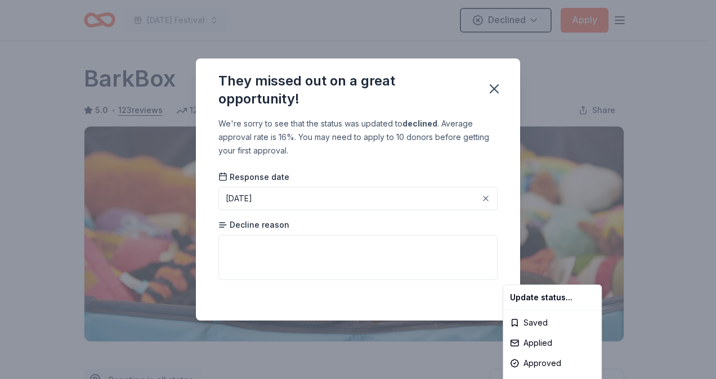
click at [349, 249] on html "Mardi Gras Festival Declined Apply Due in 106 days Share BarkBox 5.0 • 123 revi…" at bounding box center [358, 189] width 716 height 379
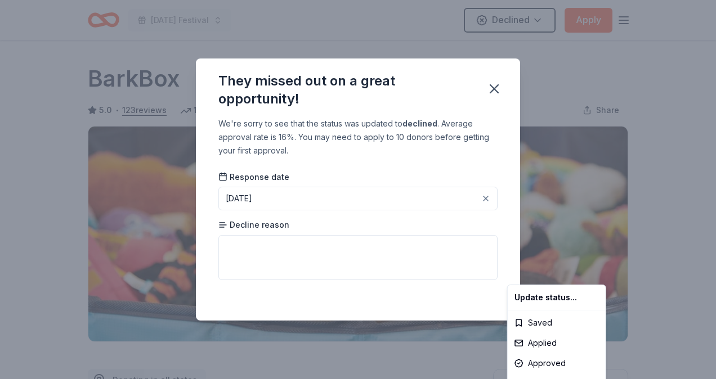
click at [357, 249] on html "Mardi Gras Festival Declined Apply Due in 106 days Share BarkBox 5.0 • 123 revi…" at bounding box center [358, 189] width 716 height 379
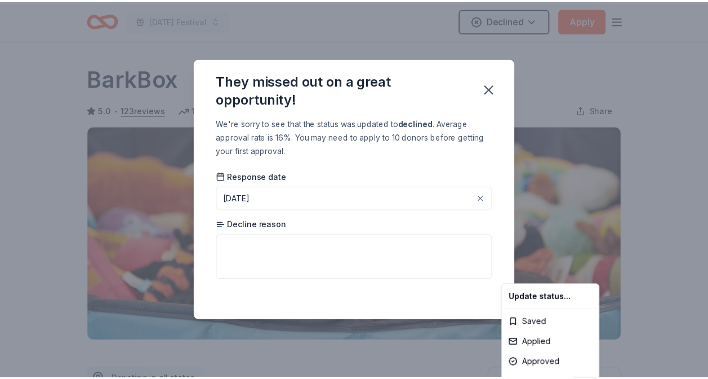
scroll to position [262, 0]
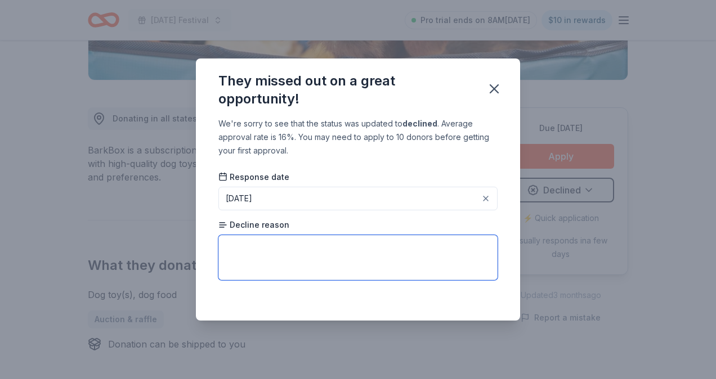
click at [357, 249] on textarea at bounding box center [357, 257] width 279 height 45
type textarea "They focus on animals"
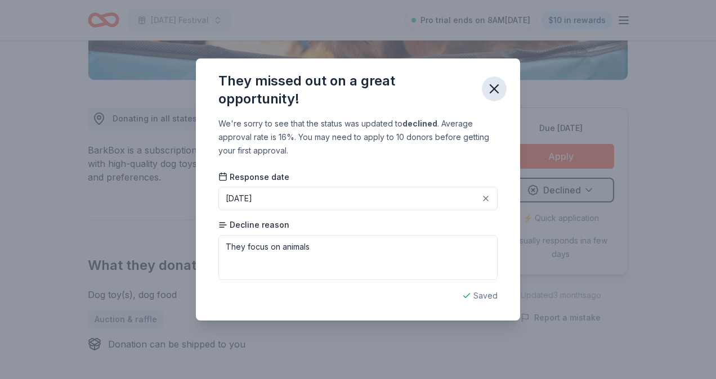
click at [496, 79] on button "button" at bounding box center [494, 89] width 25 height 25
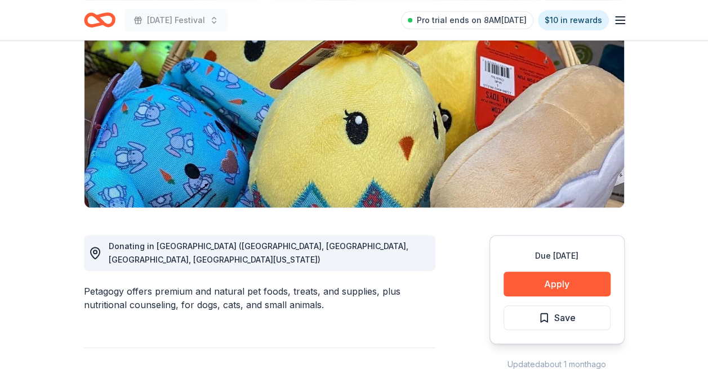
scroll to position [169, 0]
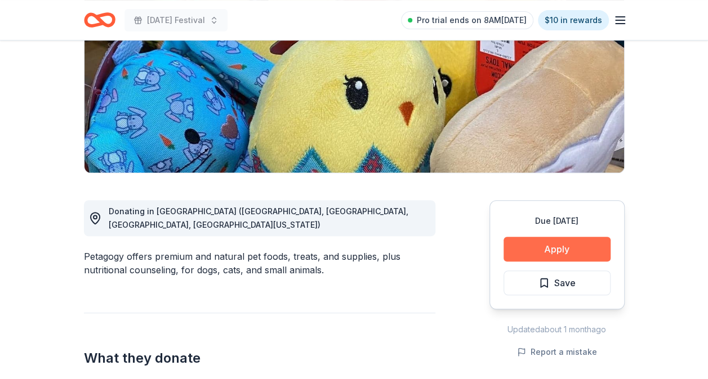
click at [562, 247] on button "Apply" at bounding box center [556, 249] width 107 height 25
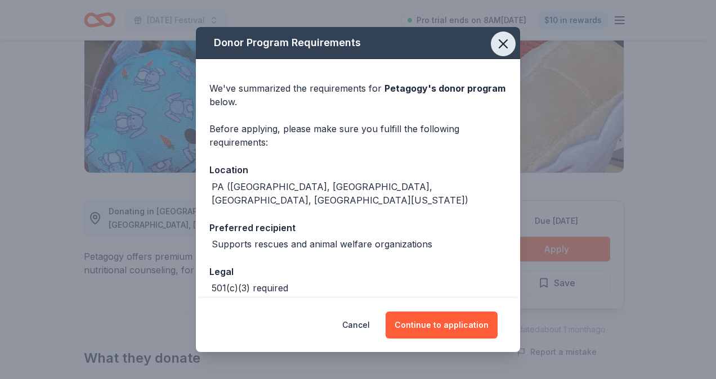
click at [502, 38] on icon "button" at bounding box center [503, 44] width 16 height 16
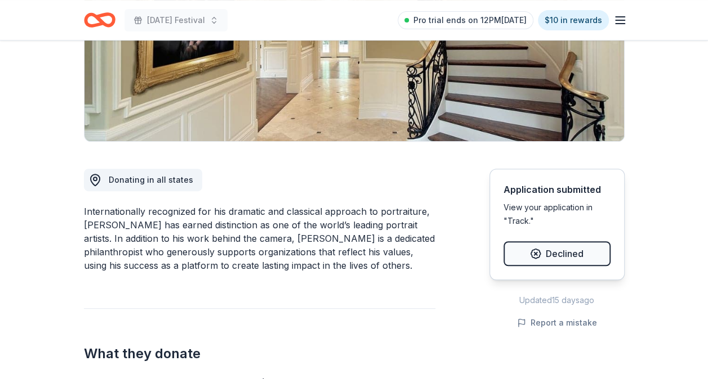
scroll to position [338, 0]
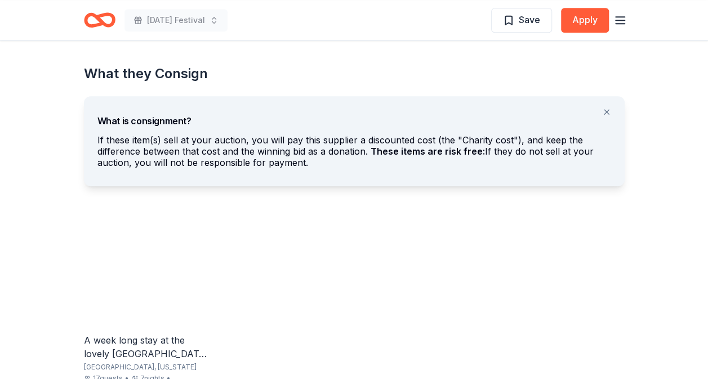
scroll to position [732, 0]
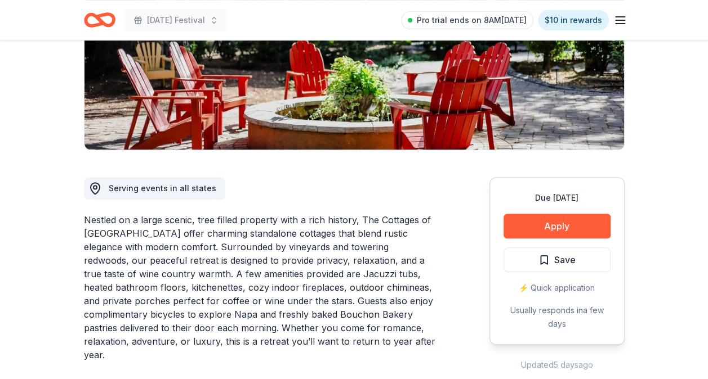
scroll to position [394, 0]
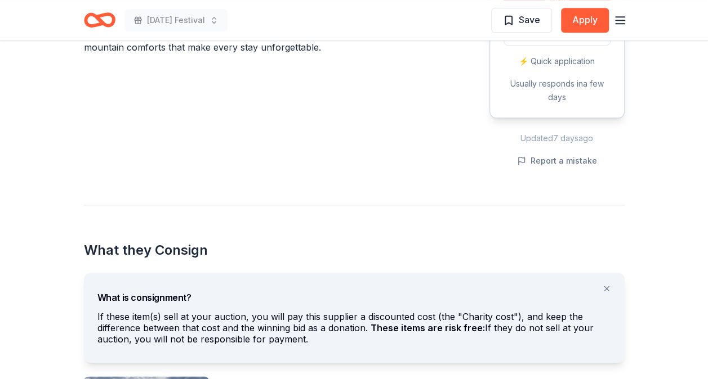
scroll to position [788, 0]
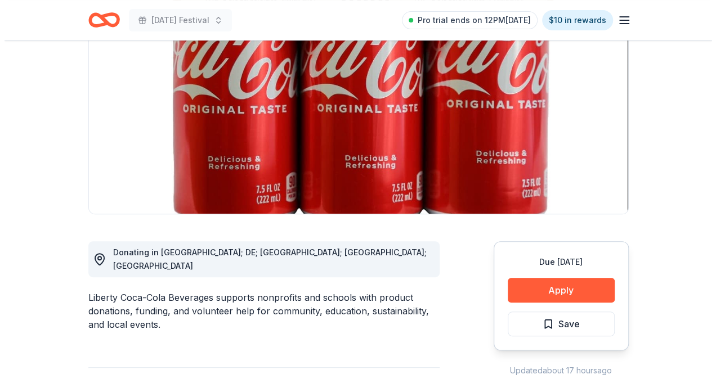
scroll to position [281, 0]
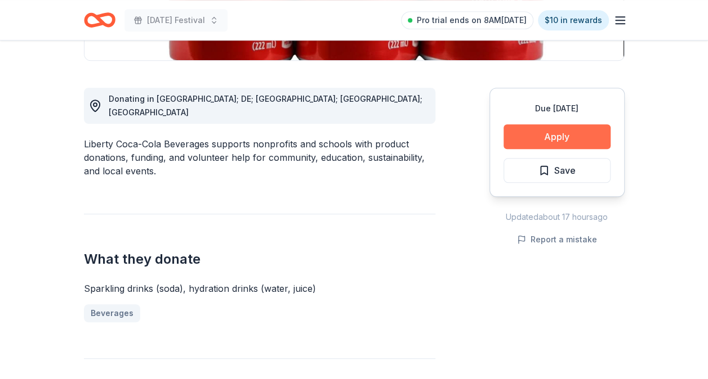
click at [557, 138] on button "Apply" at bounding box center [556, 136] width 107 height 25
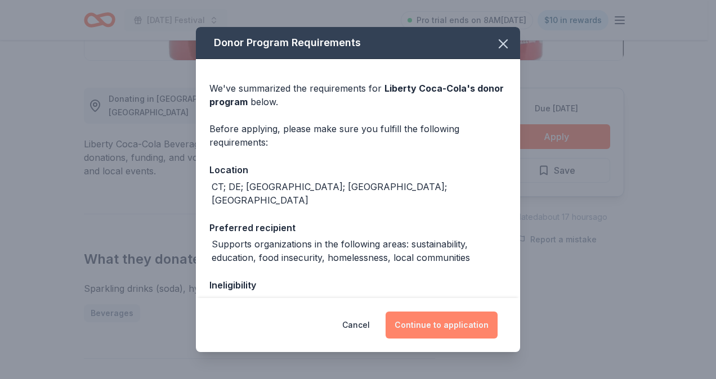
click at [453, 324] on button "Continue to application" at bounding box center [442, 325] width 112 height 27
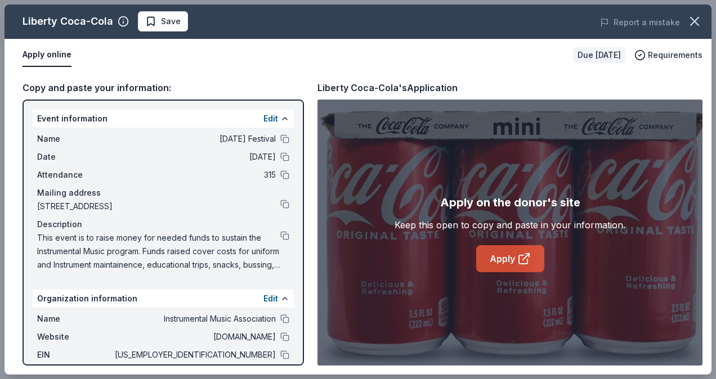
click at [511, 261] on link "Apply" at bounding box center [510, 258] width 68 height 27
